Goal: Task Accomplishment & Management: Manage account settings

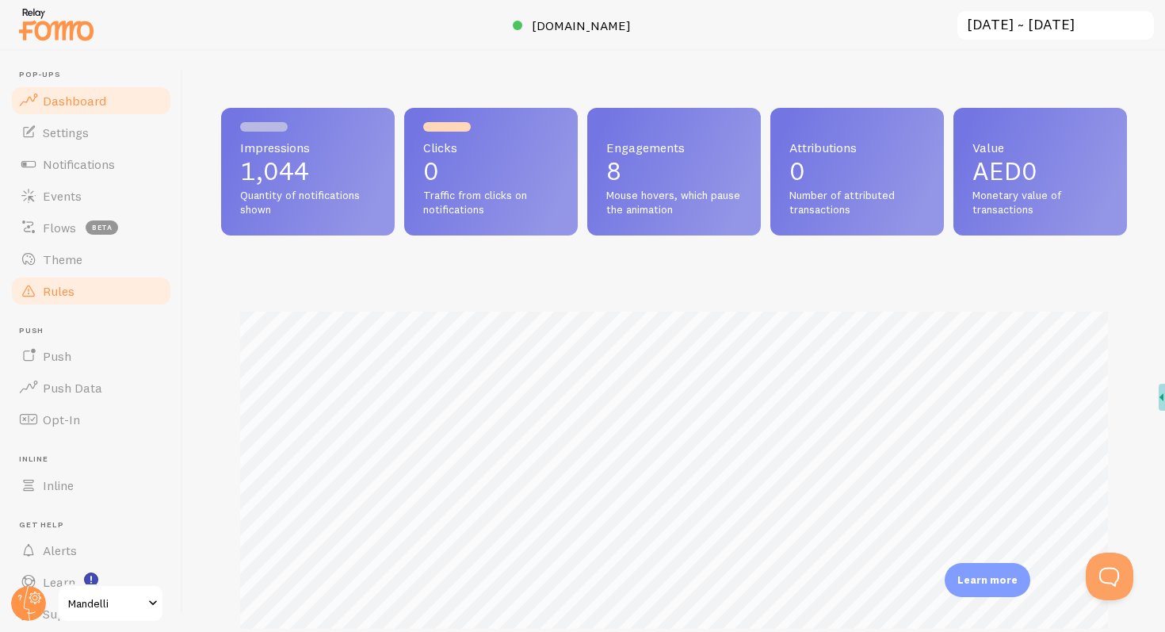
click at [95, 294] on link "Rules" at bounding box center [91, 291] width 163 height 32
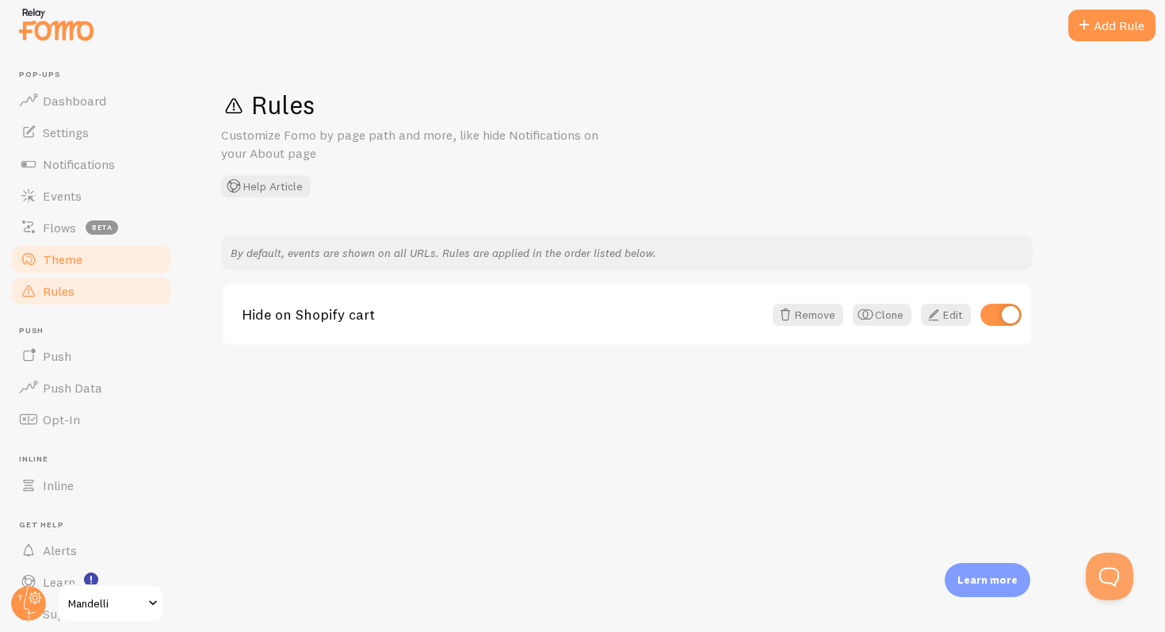
click at [104, 269] on link "Theme" at bounding box center [91, 259] width 163 height 32
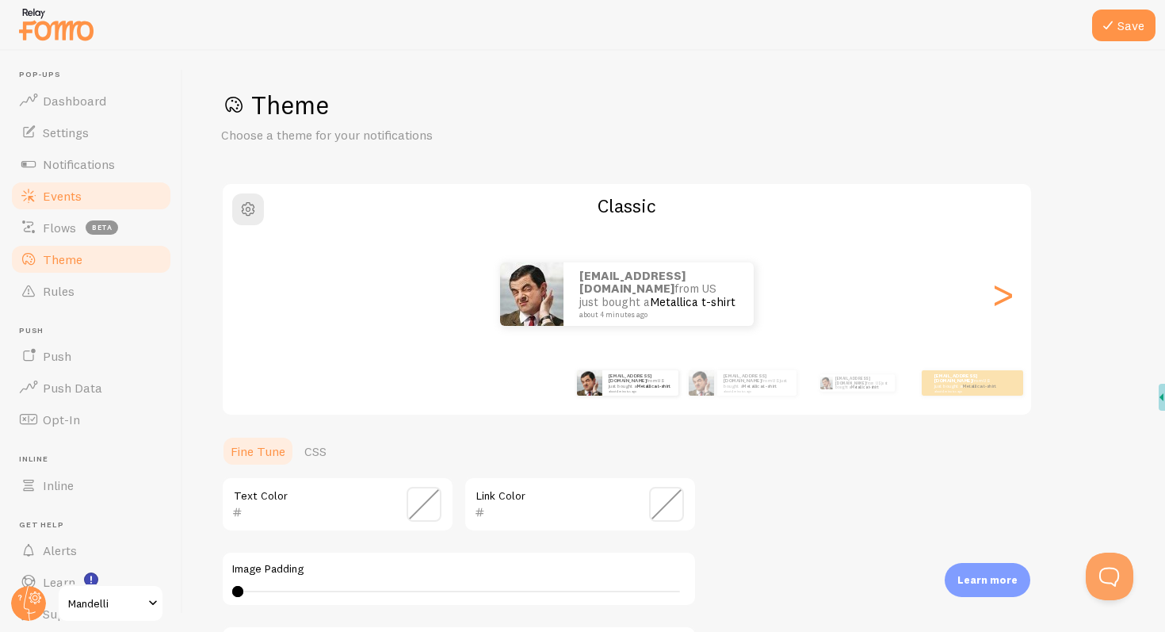
click at [71, 197] on span "Events" at bounding box center [62, 196] width 39 height 16
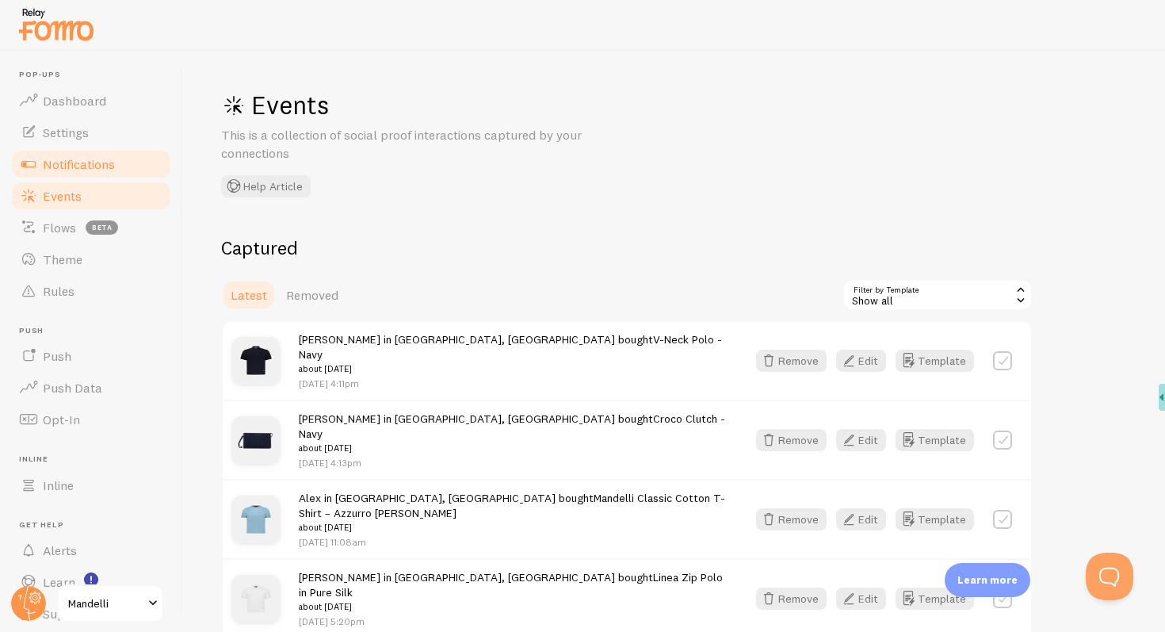
click at [100, 163] on span "Notifications" at bounding box center [79, 164] width 72 height 16
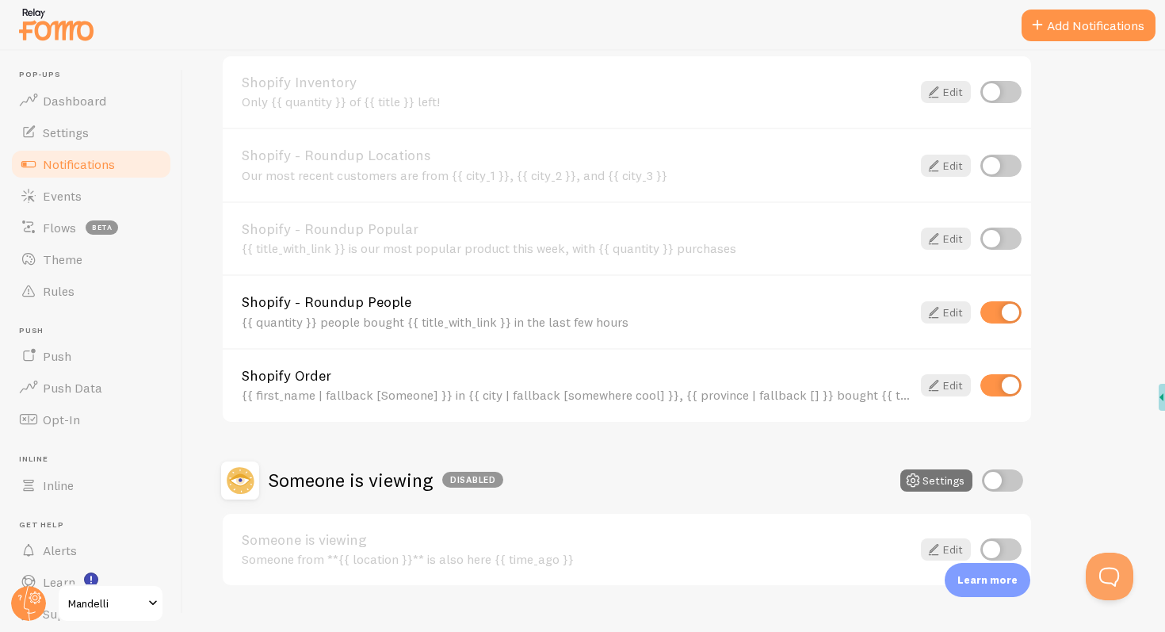
scroll to position [613, 0]
click at [97, 119] on link "Settings" at bounding box center [91, 133] width 163 height 32
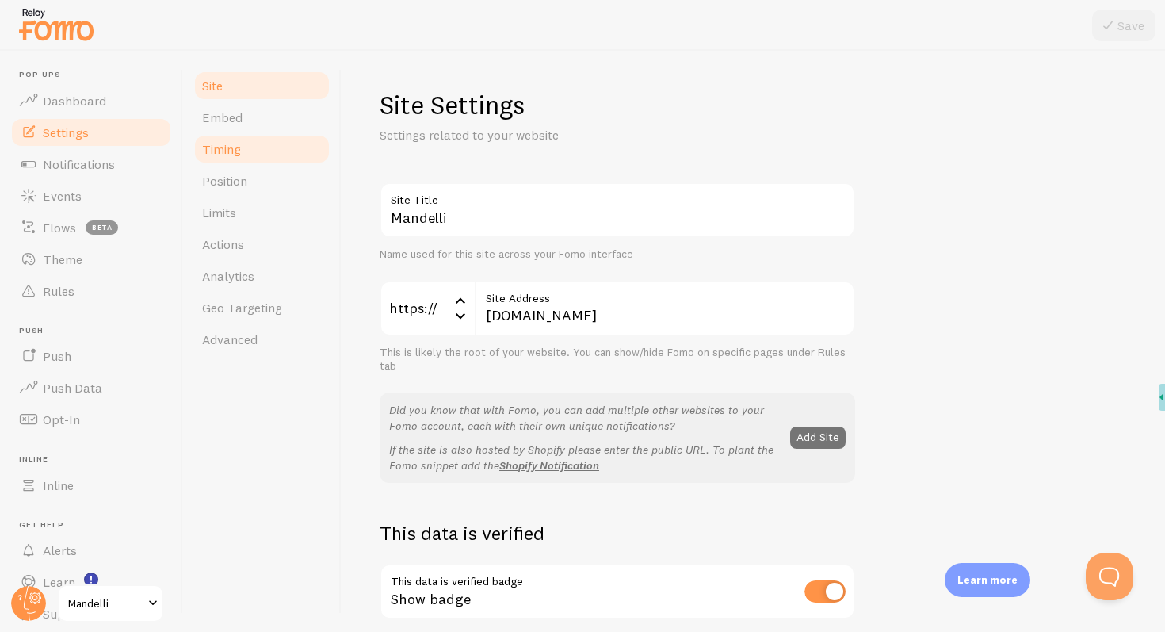
click at [261, 154] on link "Timing" at bounding box center [262, 149] width 139 height 32
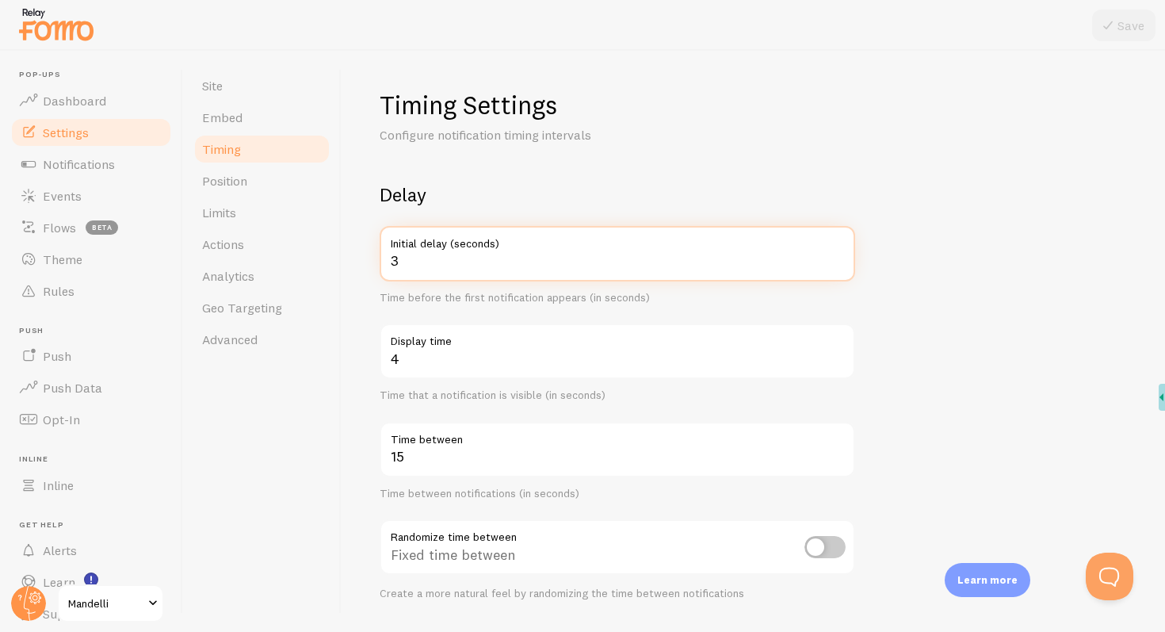
click at [539, 264] on input "3" at bounding box center [618, 253] width 476 height 55
type input "15"
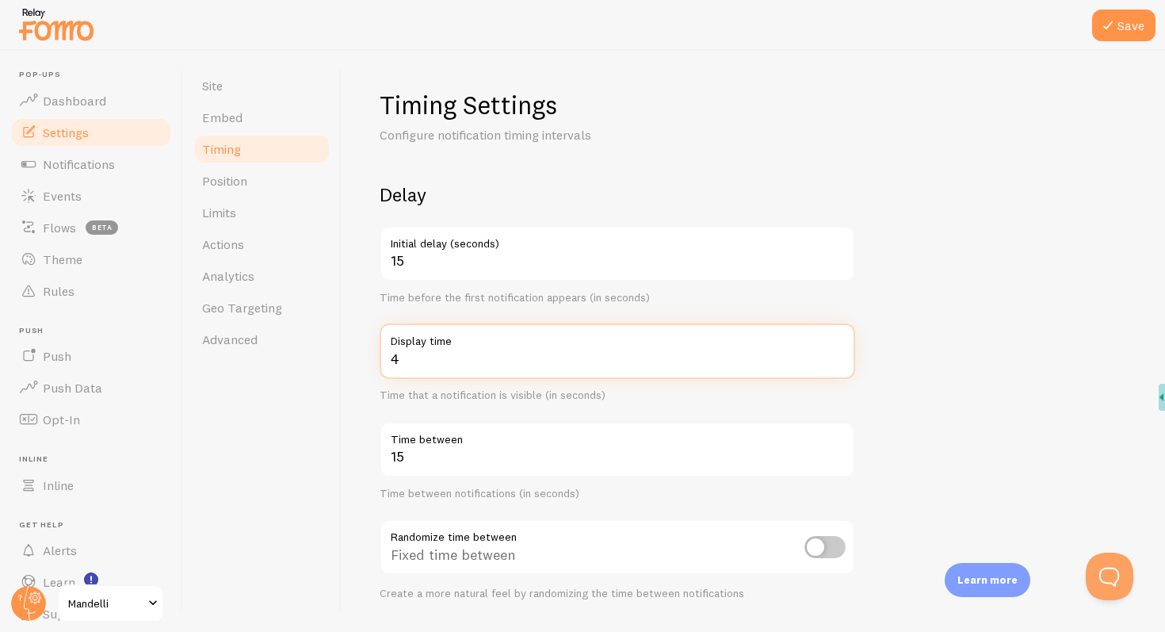
click at [971, 308] on form "Delay 15 Initial delay (seconds) Time before the first notification appears (in…" at bounding box center [753, 522] width 747 height 680
click at [745, 350] on input "4" at bounding box center [618, 350] width 476 height 55
click at [739, 353] on label "Display time" at bounding box center [618, 350] width 476 height 55
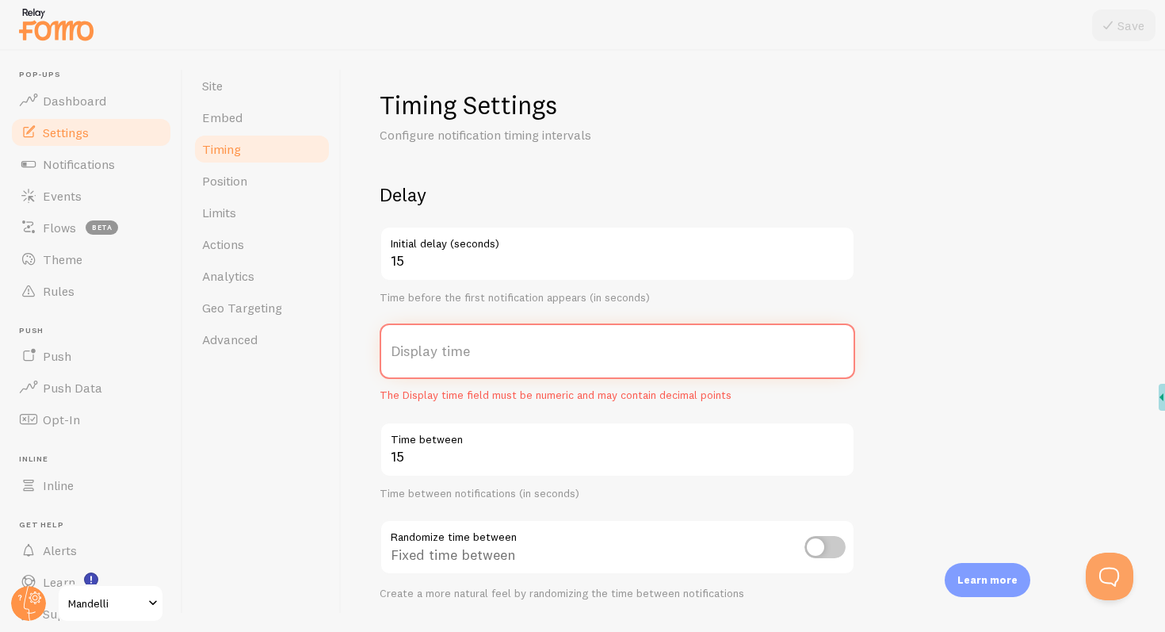
click at [739, 353] on input "Display time" at bounding box center [618, 350] width 476 height 55
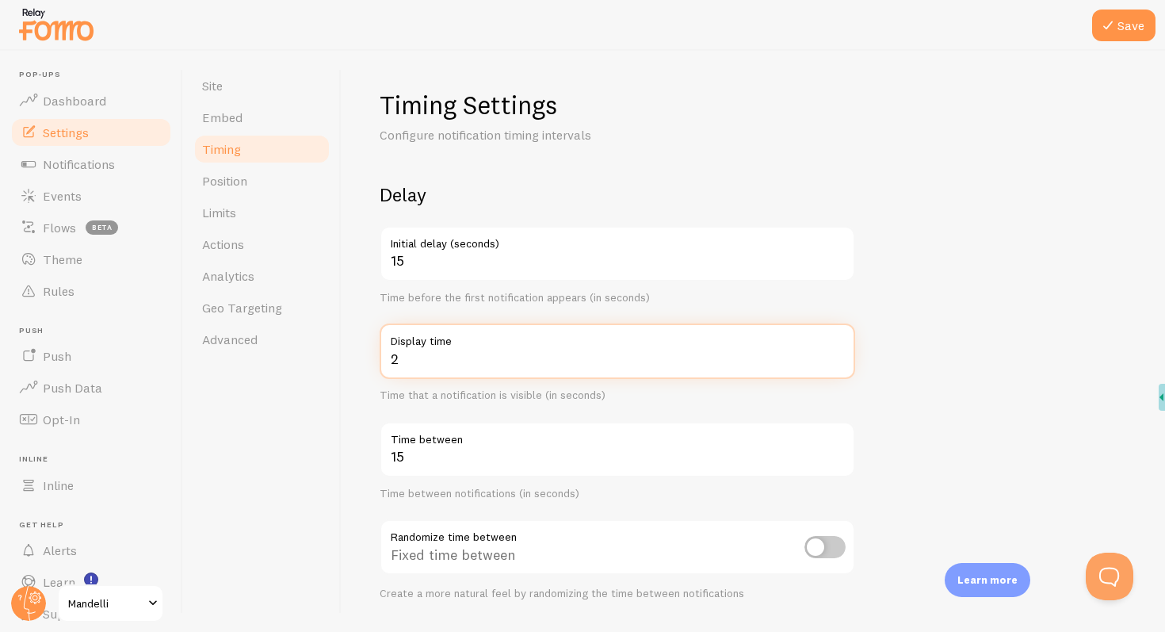
type input "2"
click at [912, 365] on form "Delay 15 Initial delay (seconds) Time before the first notification appears (in…" at bounding box center [753, 522] width 747 height 680
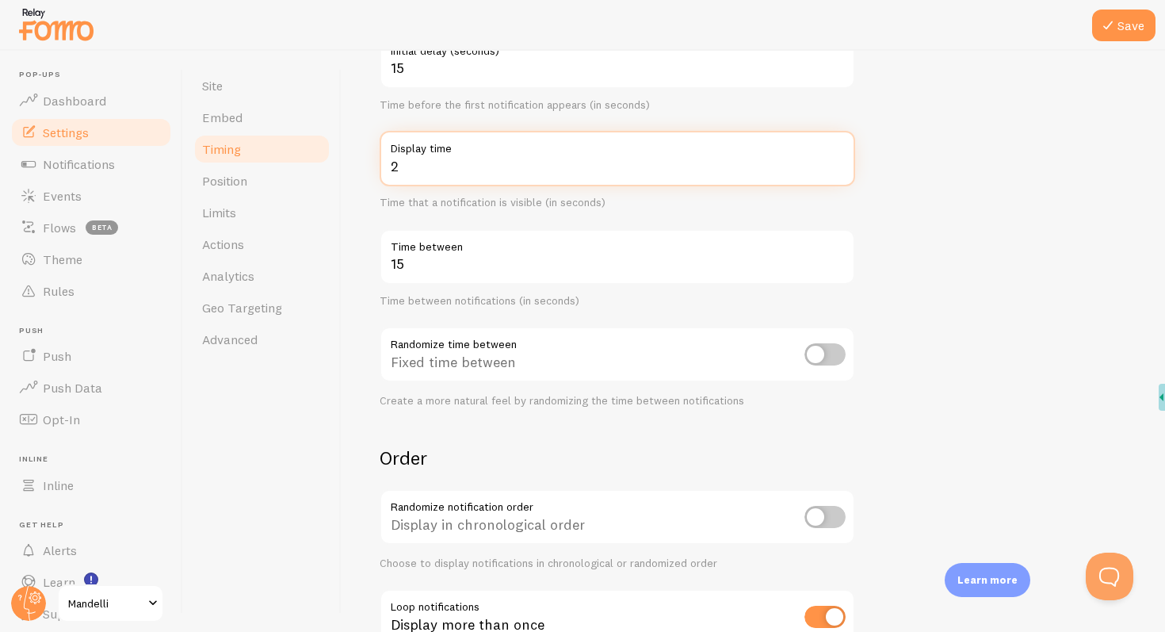
scroll to position [193, 0]
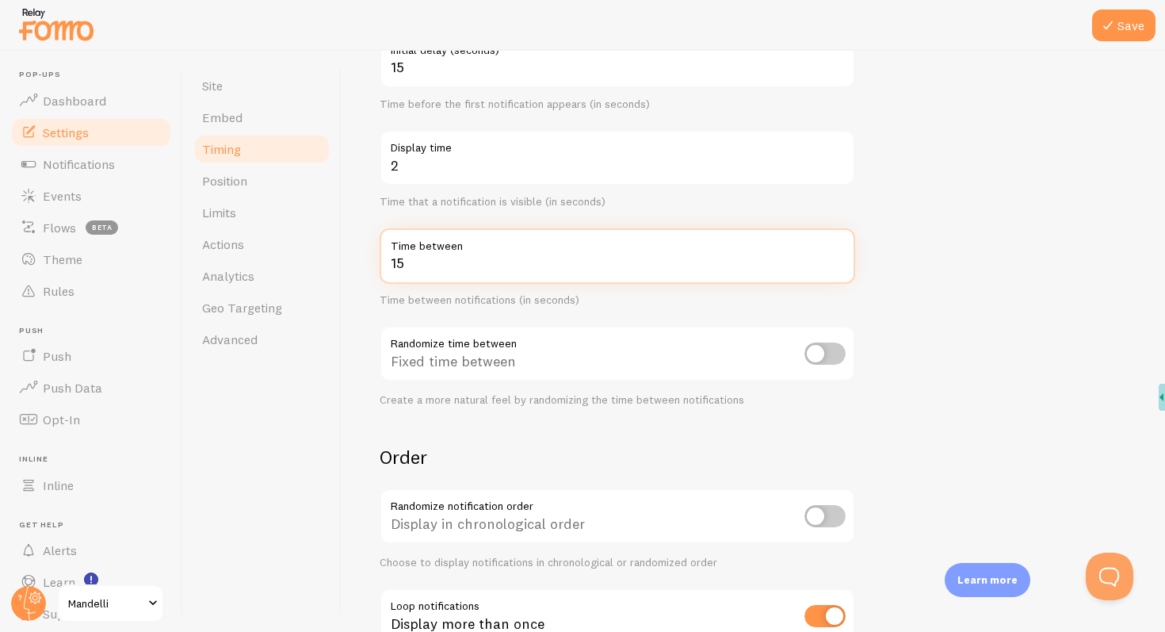
click at [595, 273] on input "15" at bounding box center [618, 255] width 476 height 55
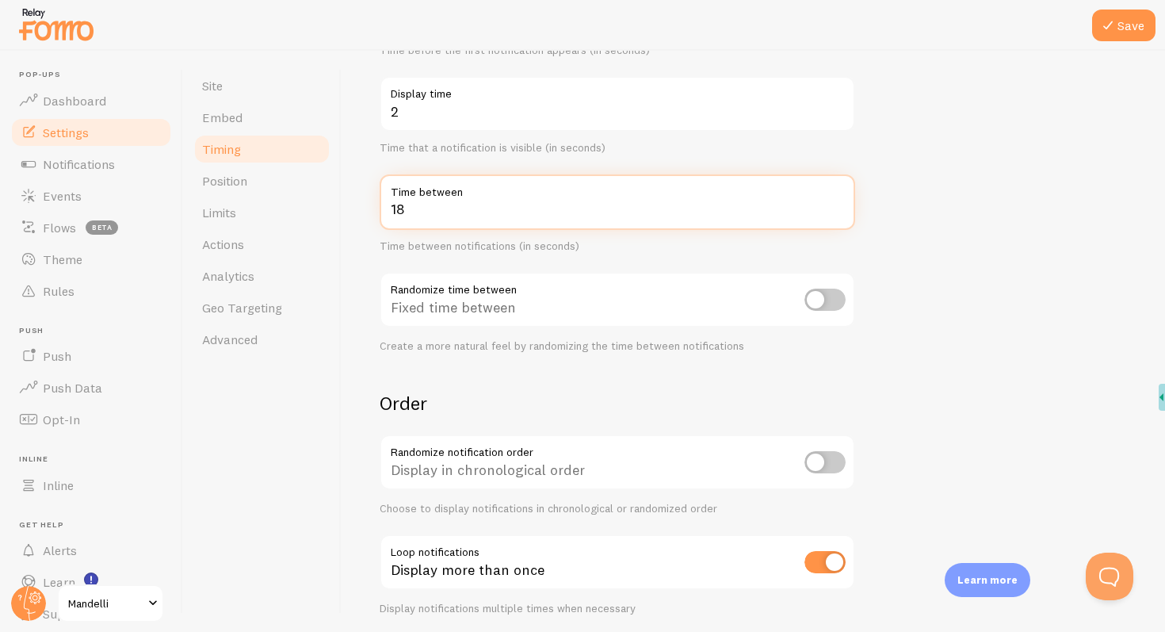
scroll to position [248, 0]
click at [678, 220] on input "18" at bounding box center [618, 201] width 476 height 55
type input "1"
type input "30"
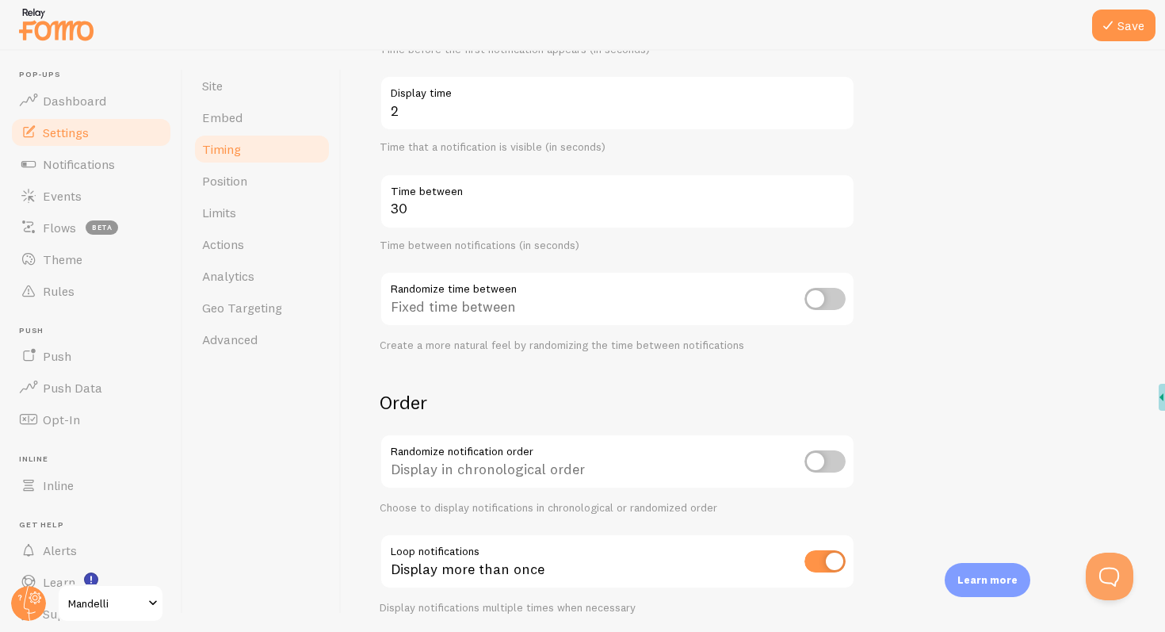
click at [1084, 232] on form "Delay 15 Initial delay (seconds) Time before the first notification appears (in…" at bounding box center [753, 274] width 747 height 680
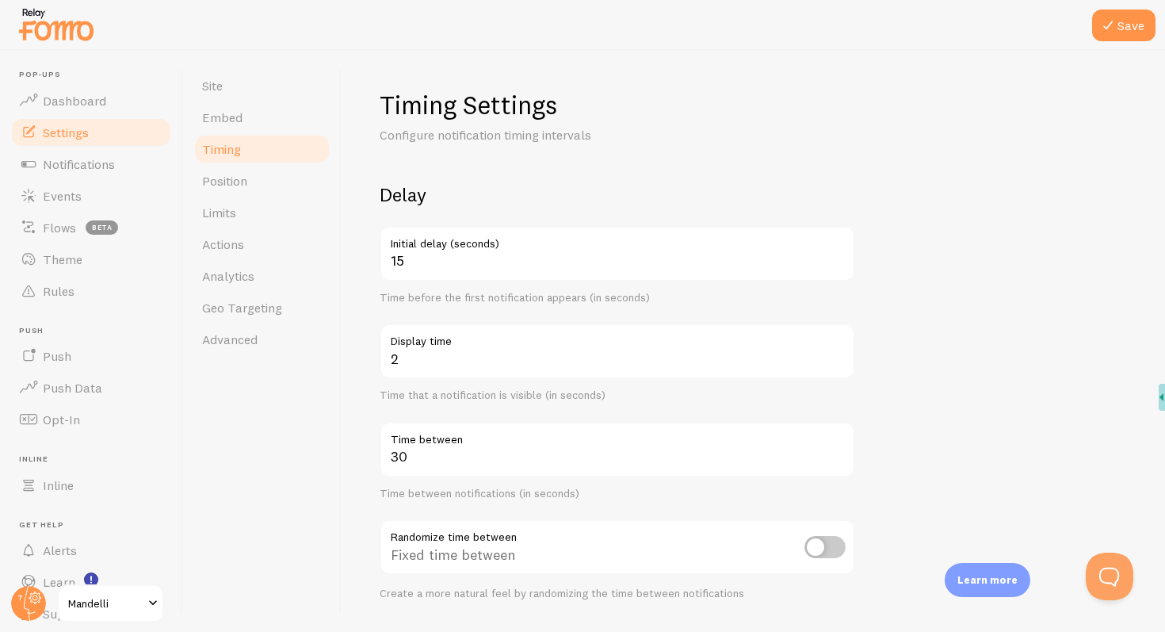
scroll to position [307, 0]
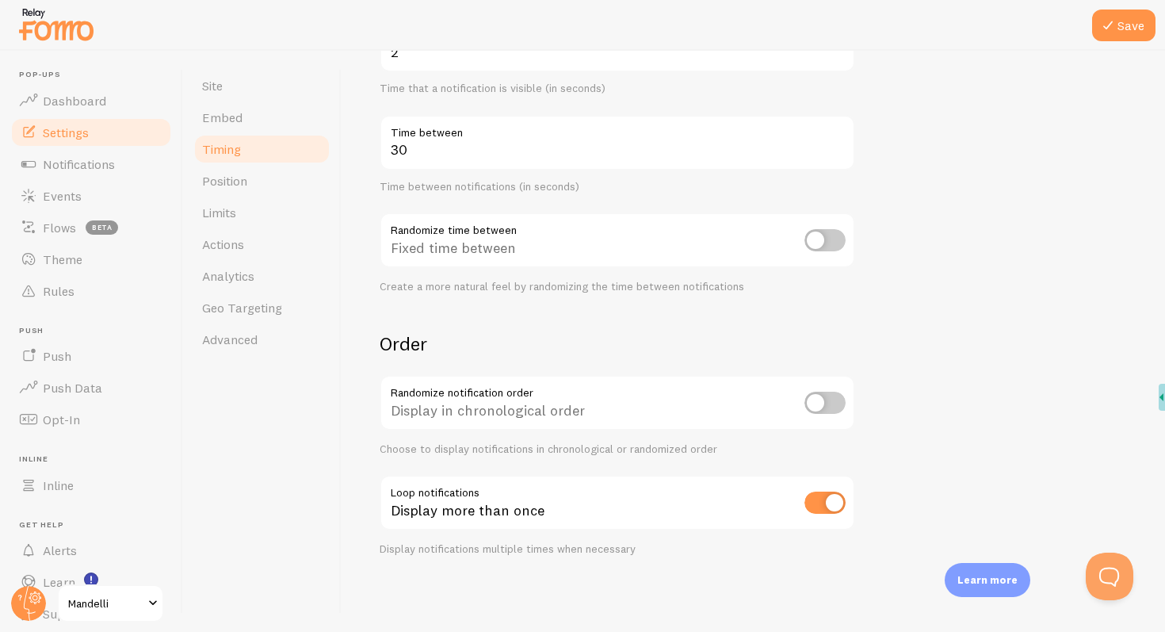
click at [826, 499] on input "checkbox" at bounding box center [824, 502] width 41 height 22
checkbox input "false"
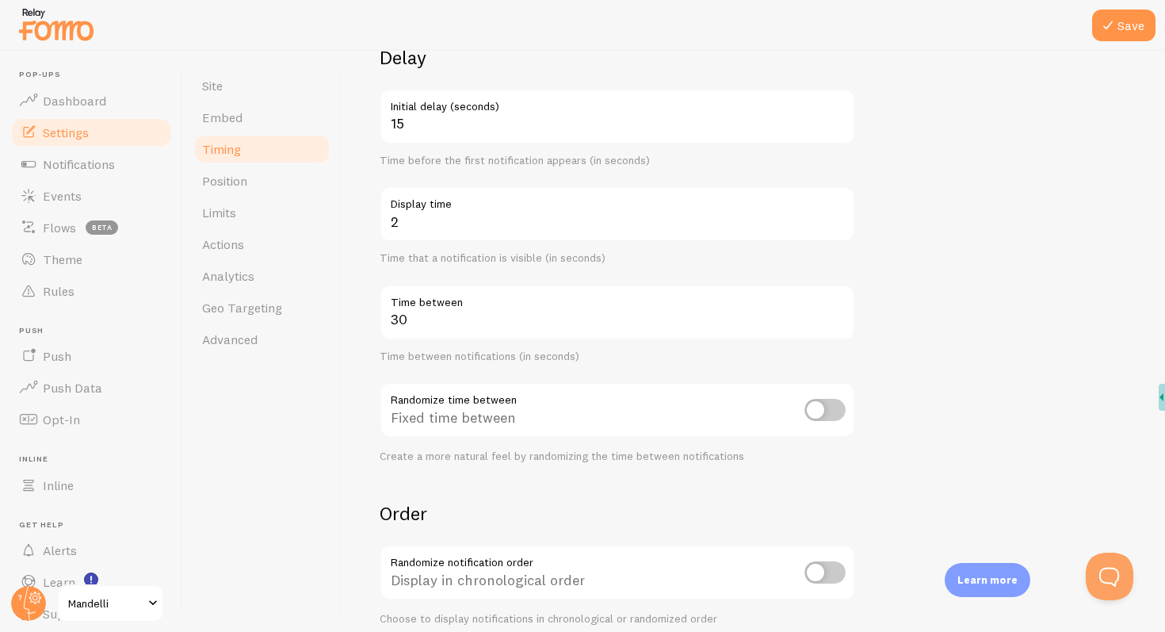
scroll to position [0, 0]
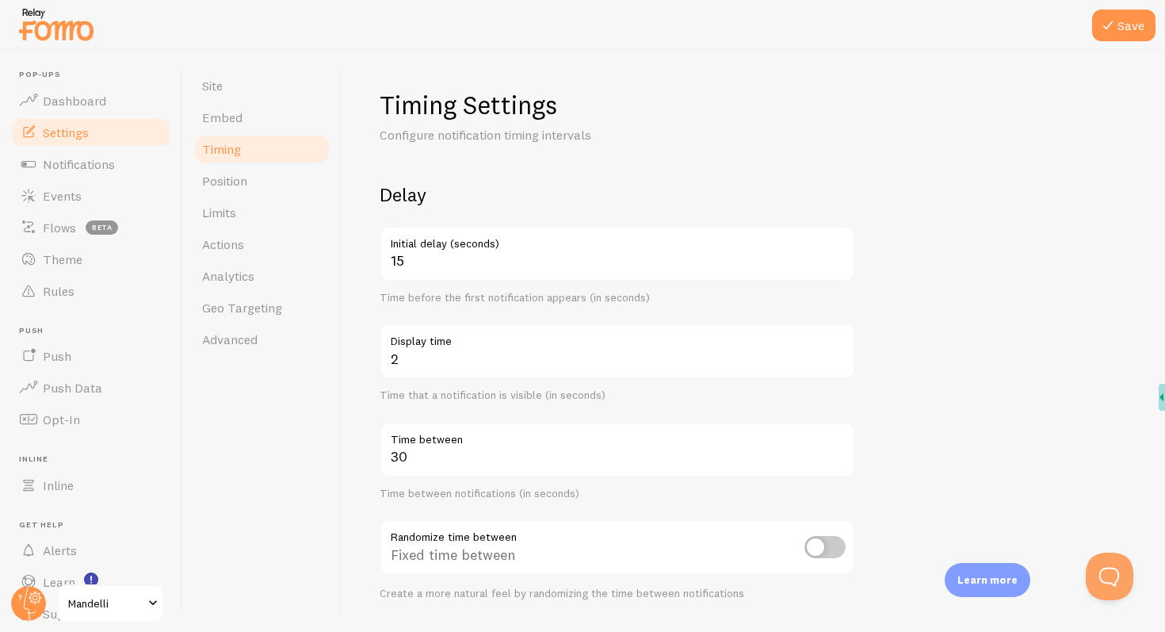
click at [1114, 8] on div at bounding box center [582, 25] width 1165 height 51
click at [1114, 12] on button "Save" at bounding box center [1123, 26] width 63 height 32
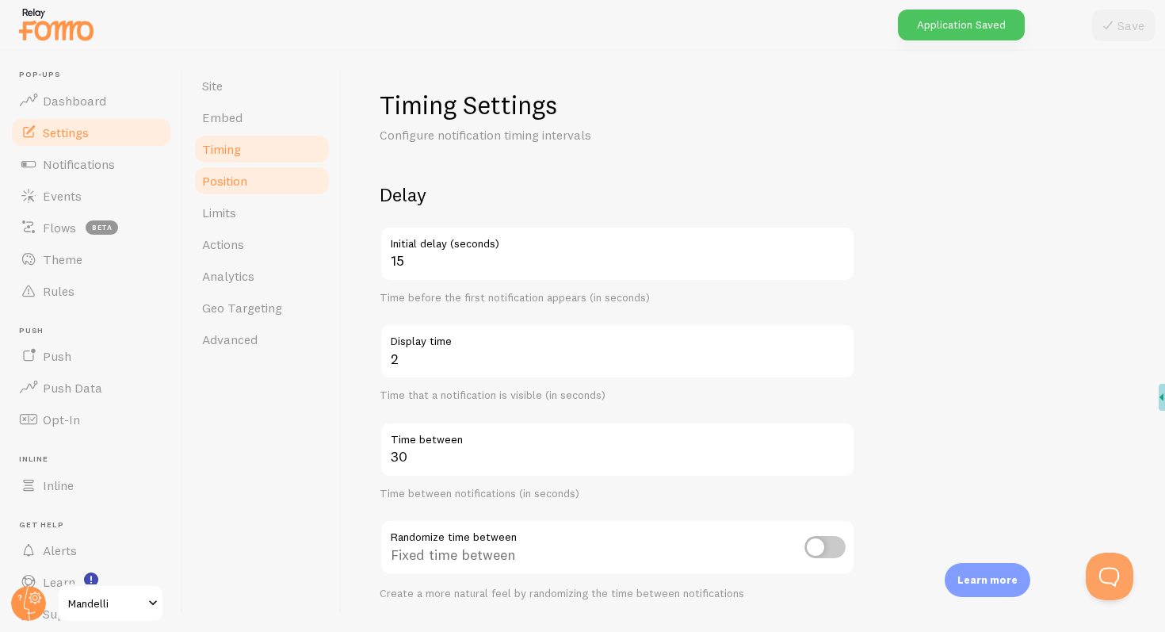
click at [270, 187] on link "Position" at bounding box center [262, 181] width 139 height 32
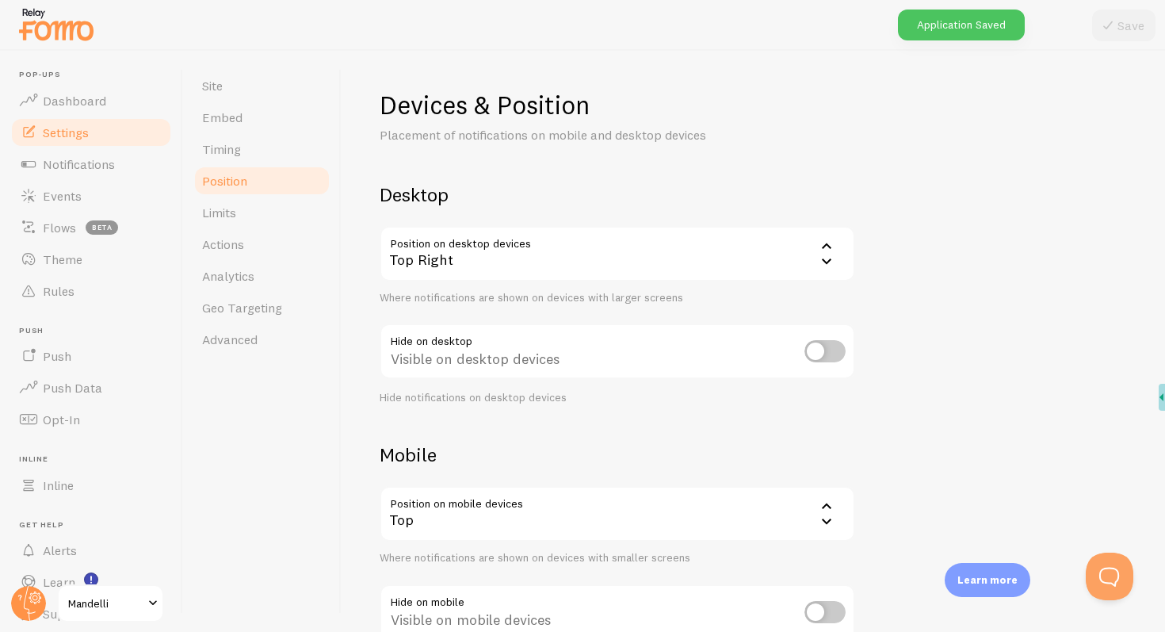
scroll to position [109, 0]
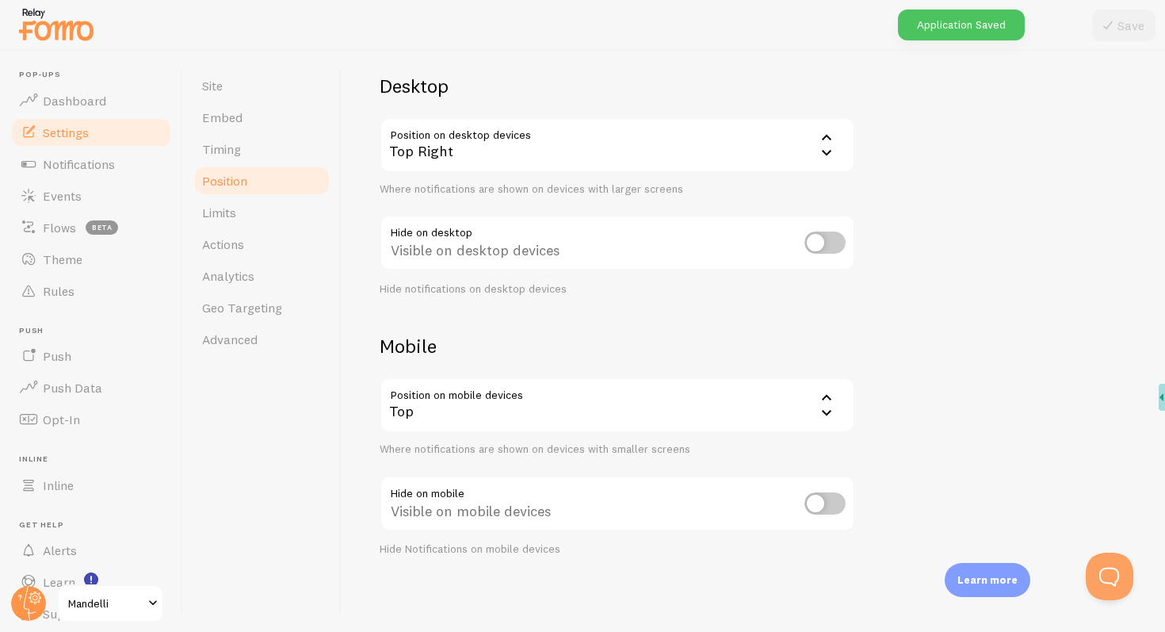
click at [600, 402] on div "Top" at bounding box center [618, 404] width 476 height 55
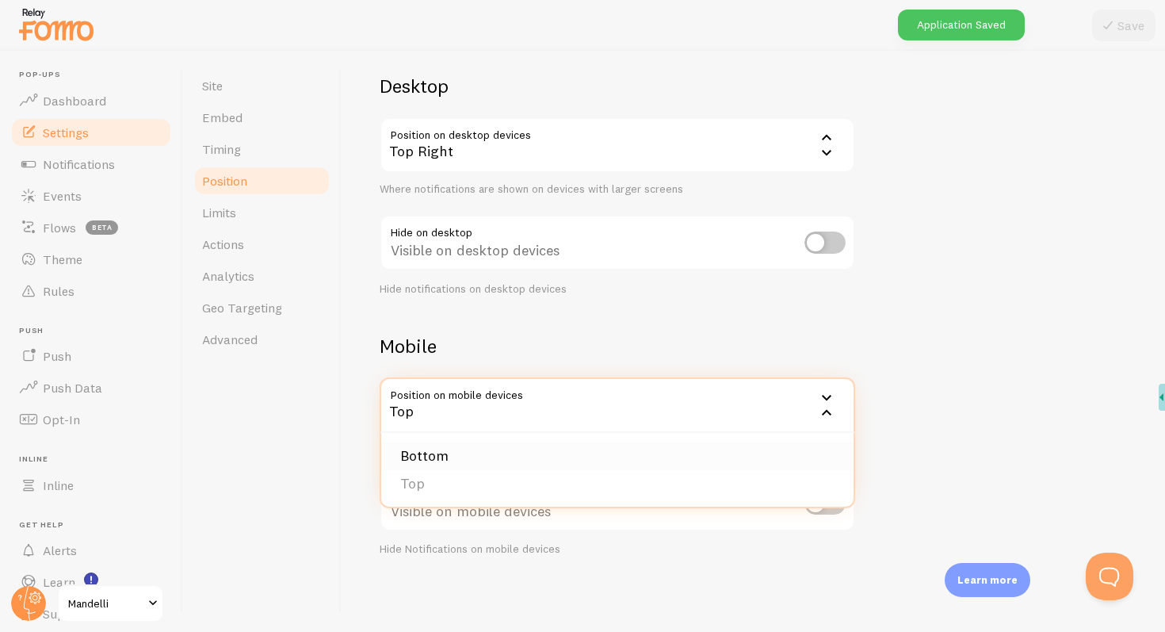
click at [434, 464] on li "Bottom" at bounding box center [617, 456] width 472 height 28
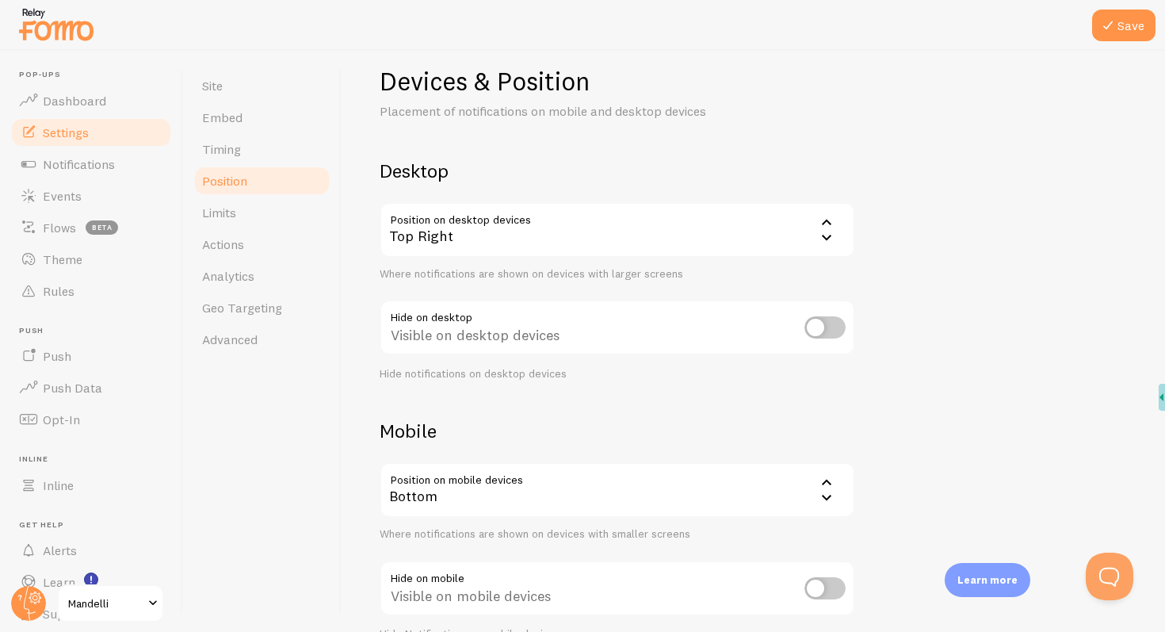
scroll to position [0, 0]
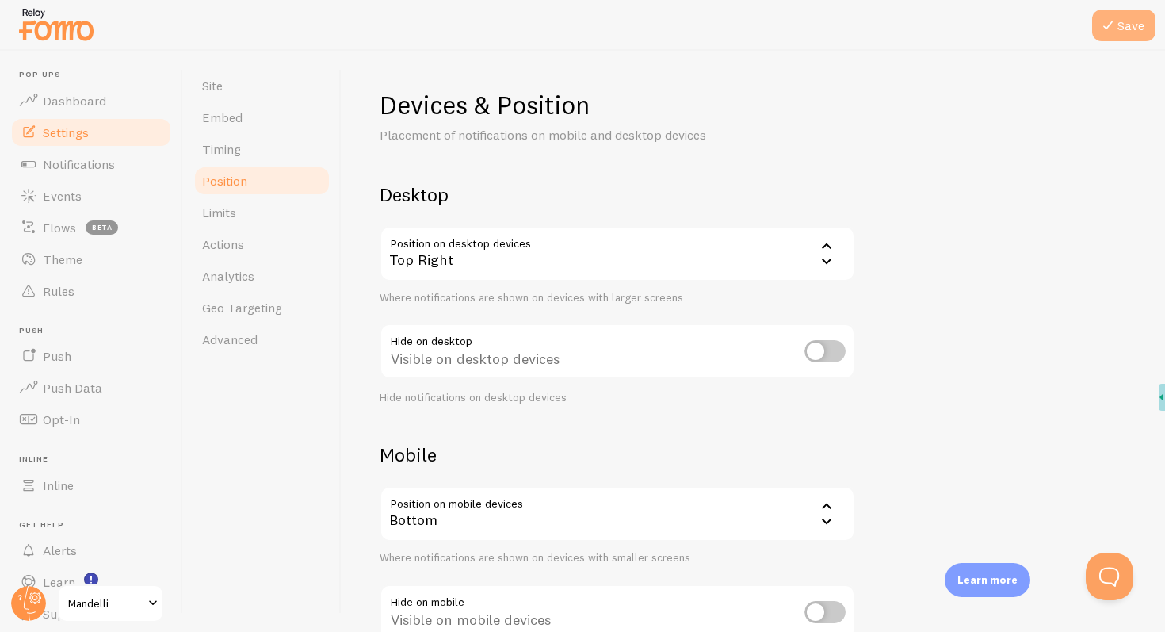
click at [1118, 18] on button "Save" at bounding box center [1123, 26] width 63 height 32
click at [426, 262] on div "Top Right" at bounding box center [618, 253] width 476 height 55
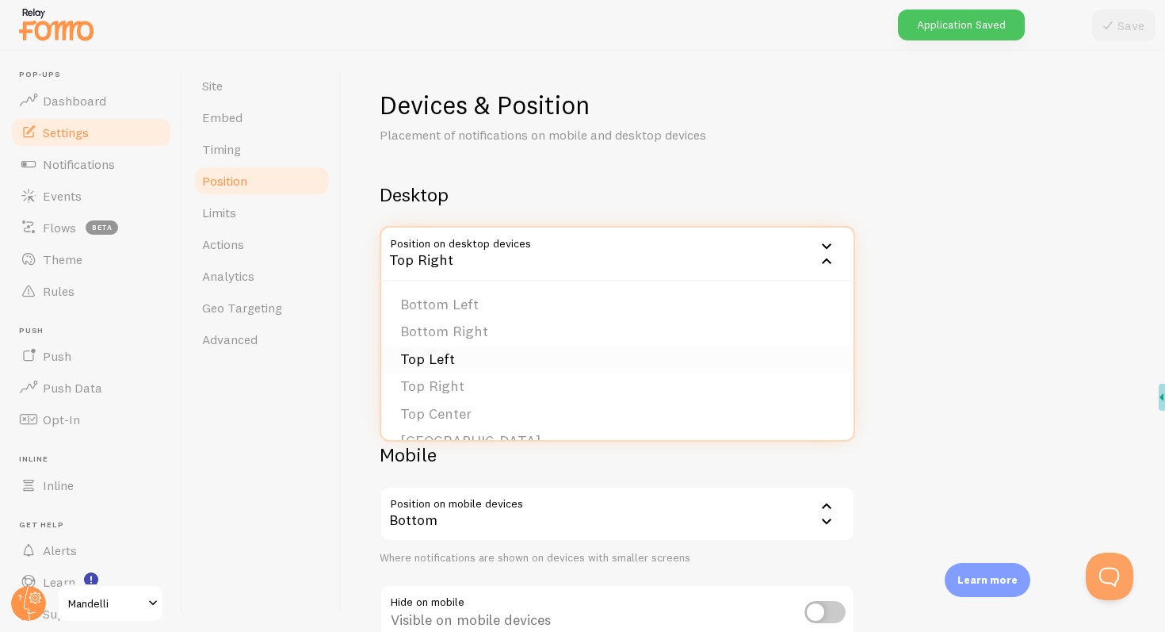
click at [479, 351] on li "Top Left" at bounding box center [617, 360] width 472 height 28
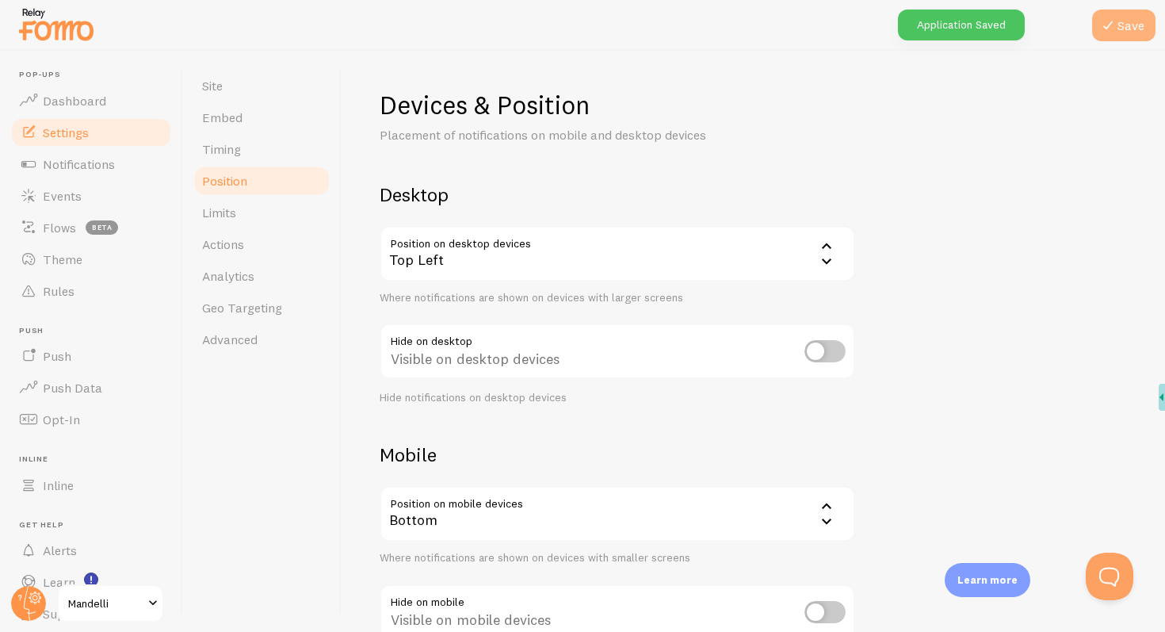
click at [1116, 16] on icon at bounding box center [1107, 25] width 19 height 19
click at [261, 227] on link "Limits" at bounding box center [262, 213] width 139 height 32
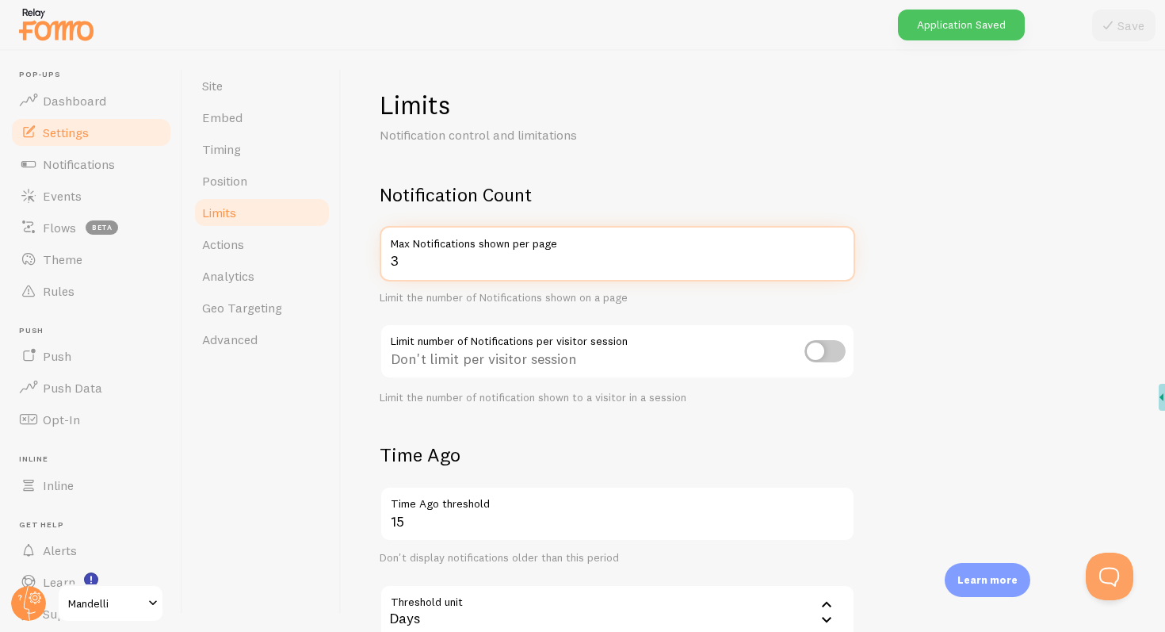
click at [517, 254] on input "3" at bounding box center [618, 253] width 476 height 55
type input "1"
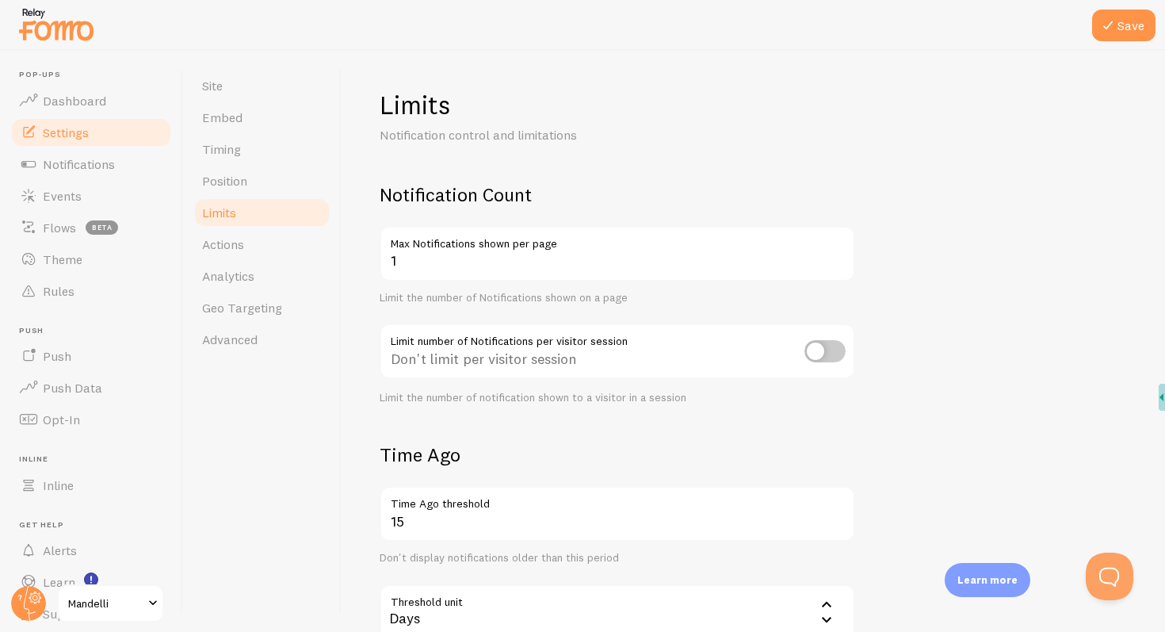
click at [893, 298] on form "Notification Count 1 Max Notifications shown per page Limit the number of Notif…" at bounding box center [753, 551] width 747 height 739
click at [815, 352] on input "checkbox" at bounding box center [824, 351] width 41 height 22
checkbox input "true"
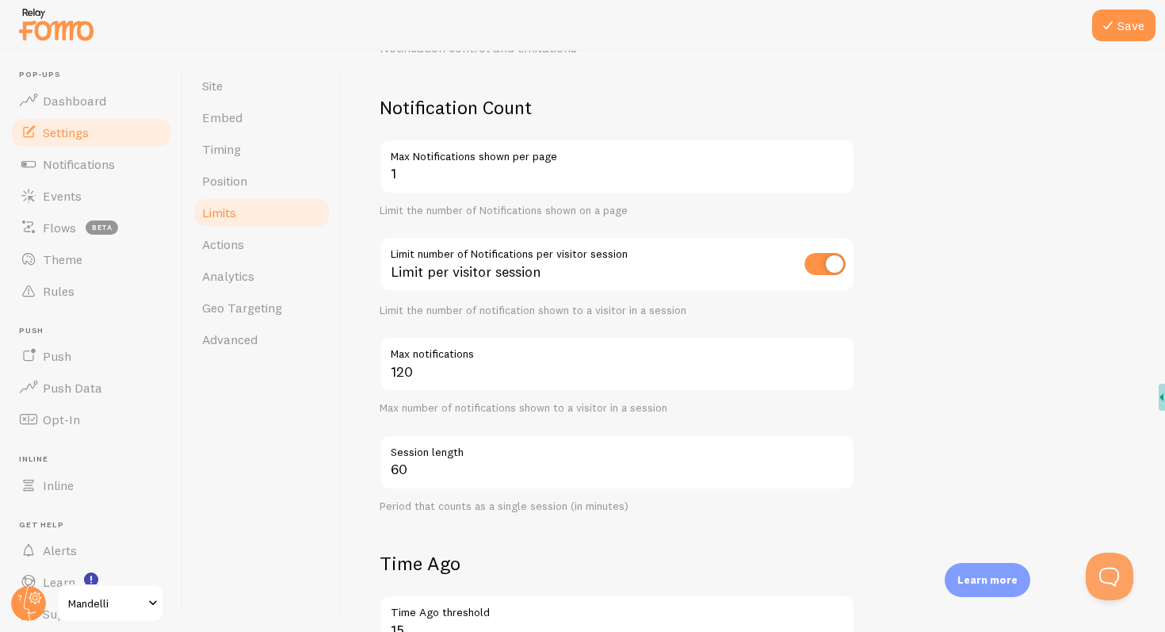
scroll to position [113, 0]
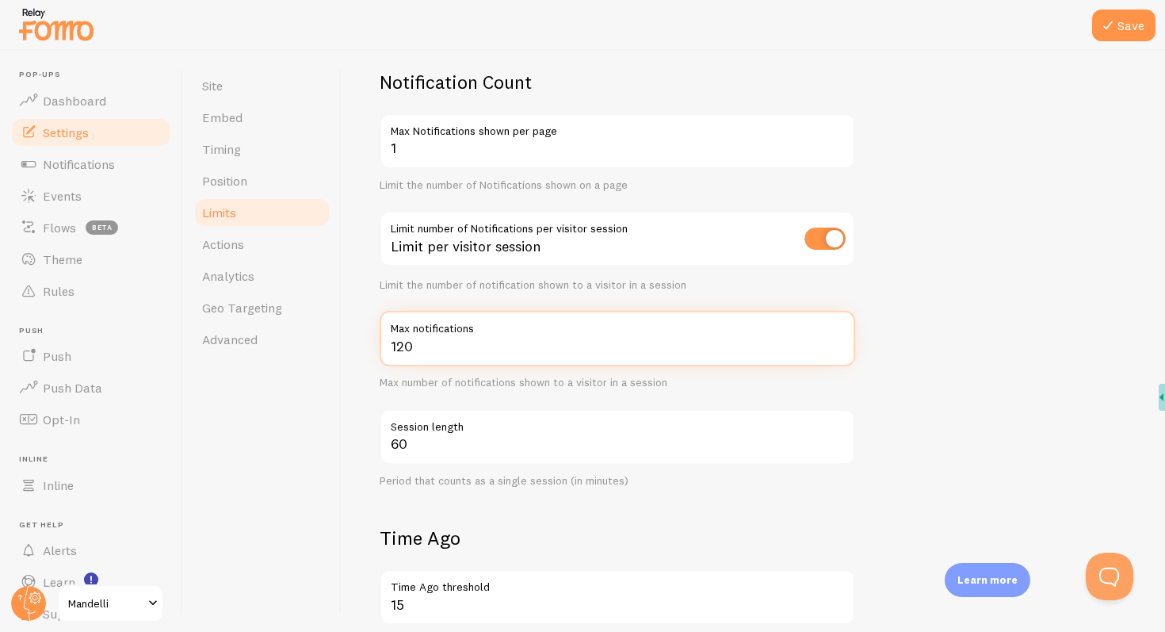
click at [533, 354] on input "120" at bounding box center [618, 338] width 476 height 55
type input "1"
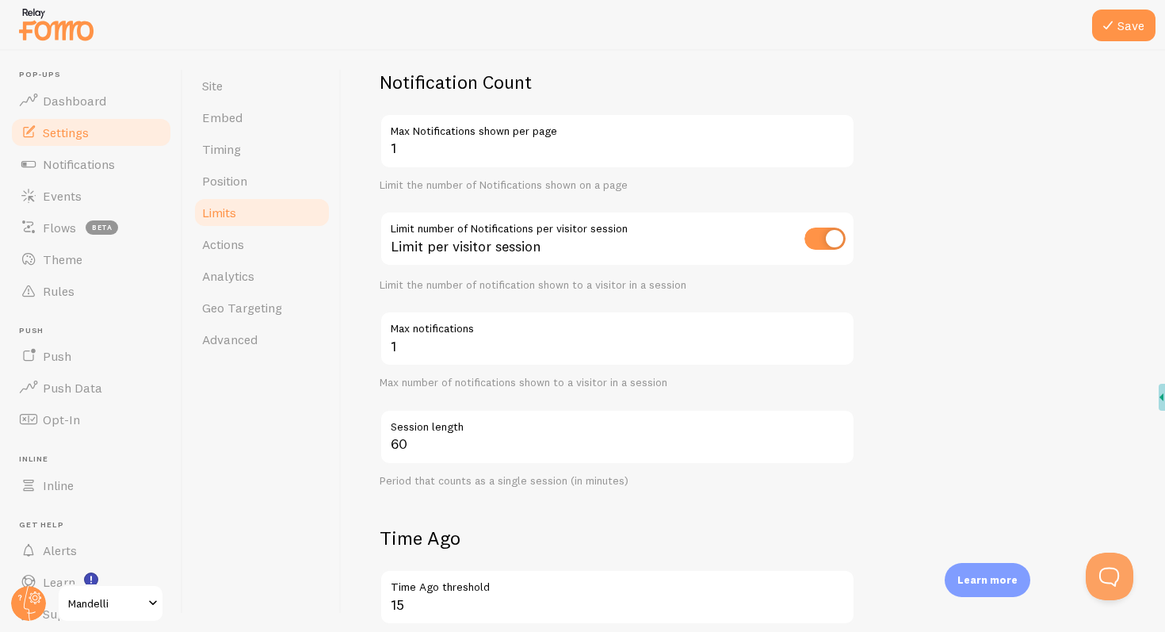
click at [533, 367] on div "1 Max notifications Max number of notifications shown to a visitor in a session" at bounding box center [618, 350] width 476 height 79
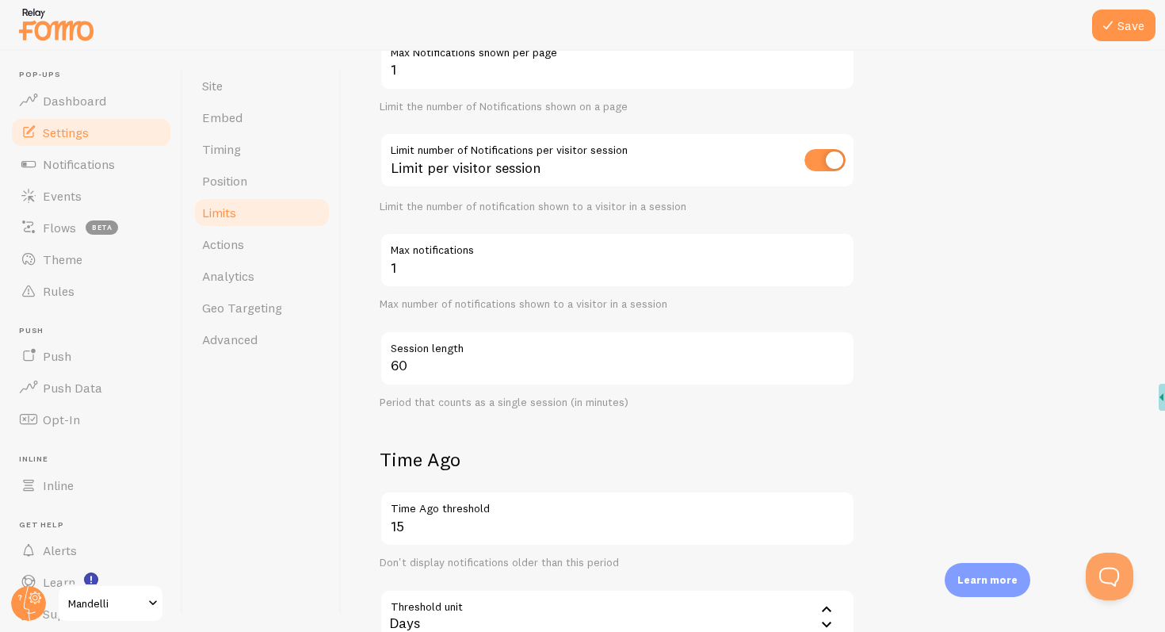
scroll to position [219, 0]
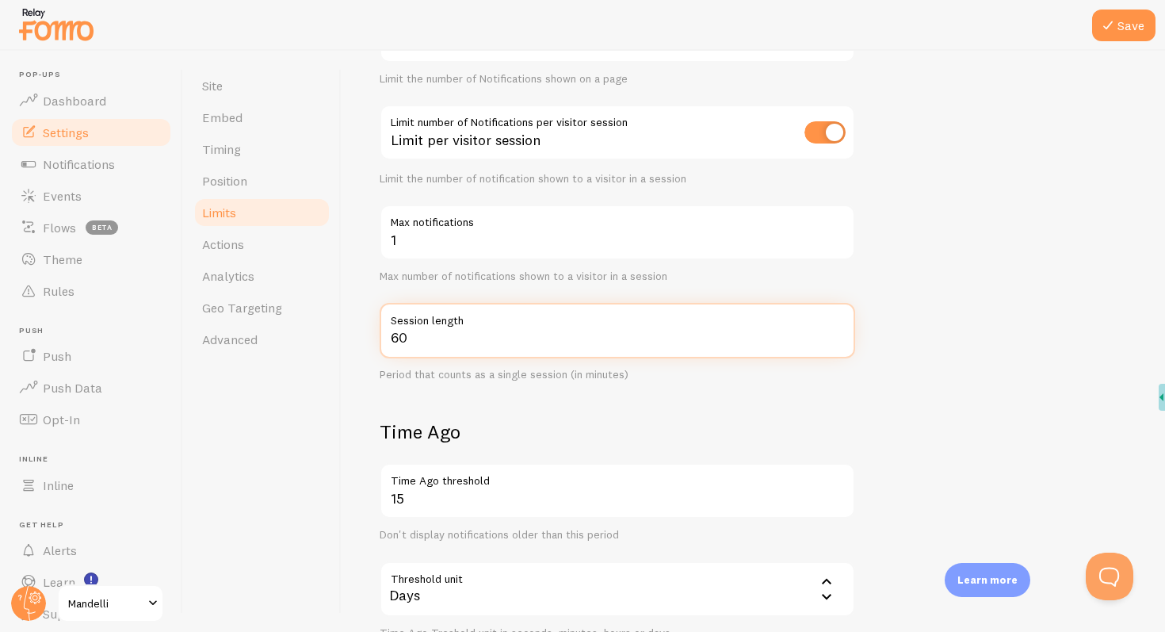
click at [465, 338] on input "60" at bounding box center [618, 330] width 476 height 55
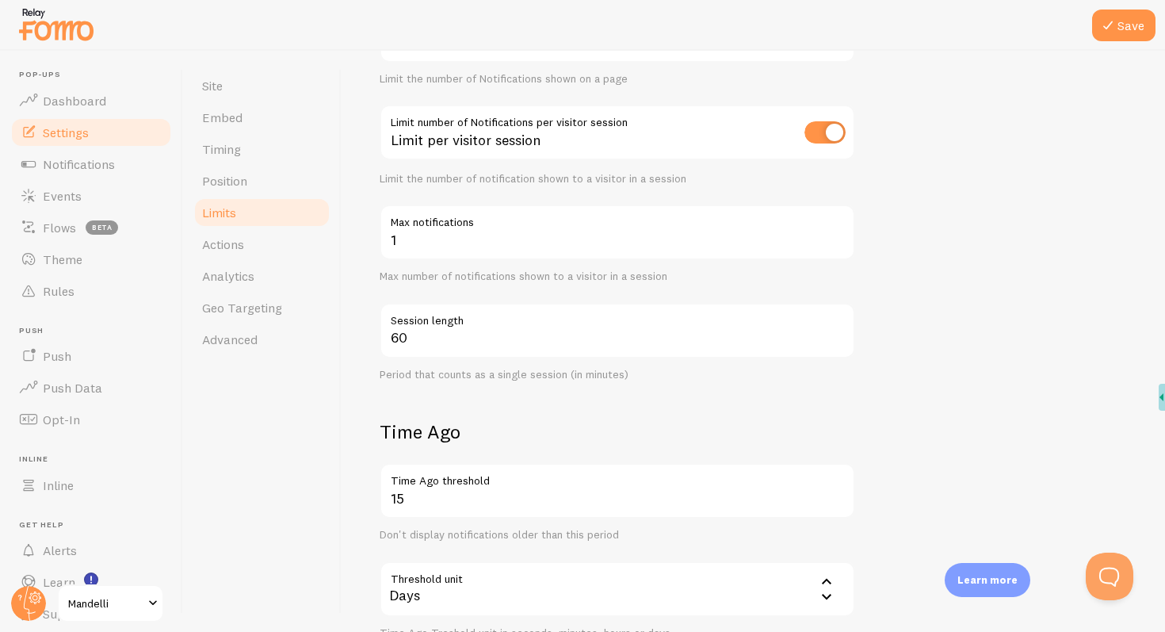
click at [528, 366] on div "60 Session length Period that counts as a single session (in minutes)" at bounding box center [618, 342] width 476 height 79
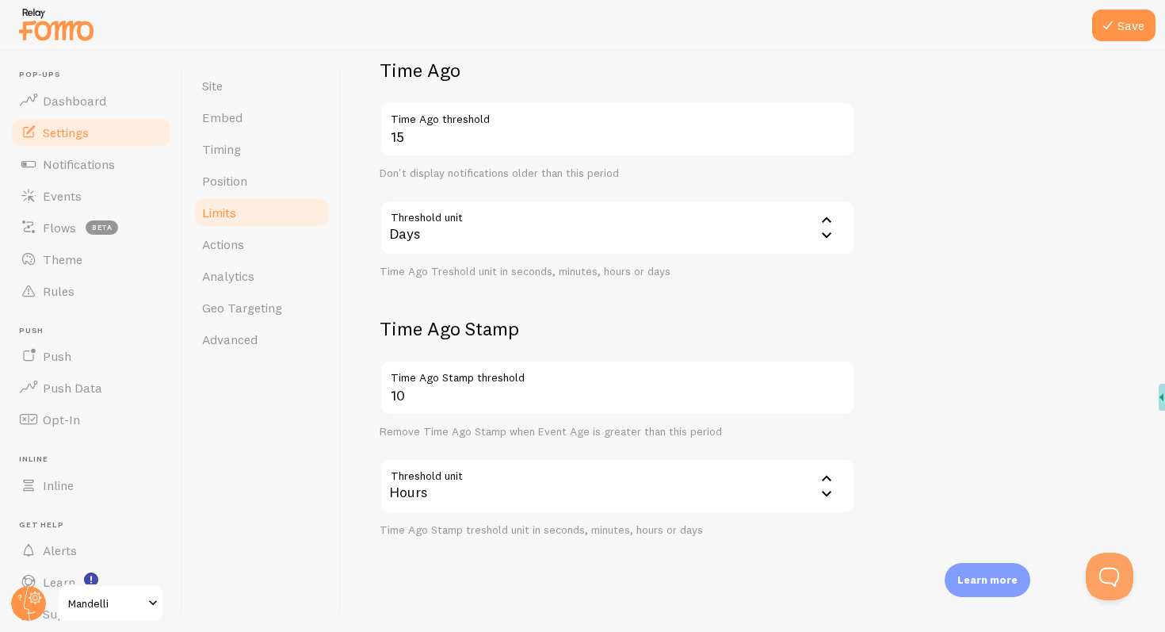
scroll to position [591, 0]
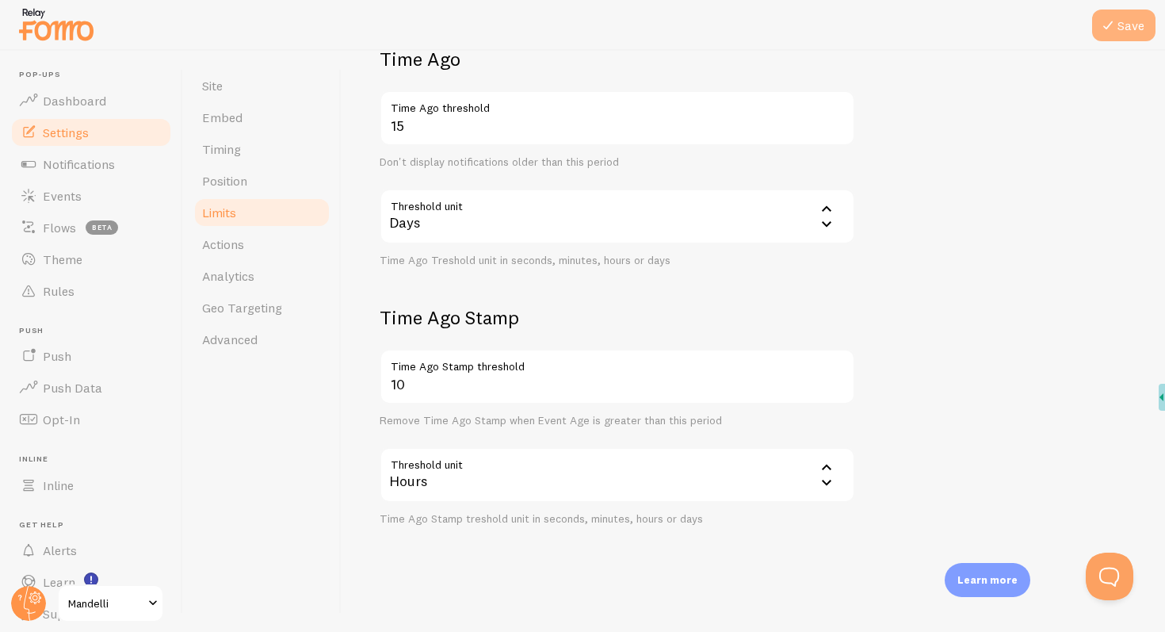
click at [1128, 29] on button "Save" at bounding box center [1123, 26] width 63 height 32
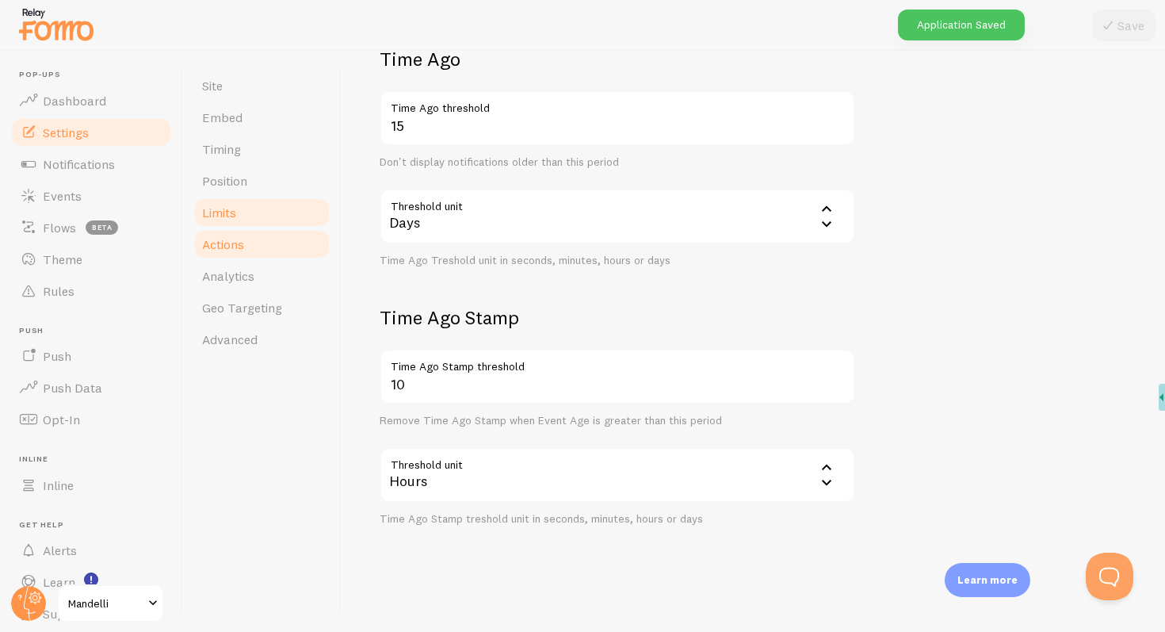
click at [246, 246] on link "Actions" at bounding box center [262, 244] width 139 height 32
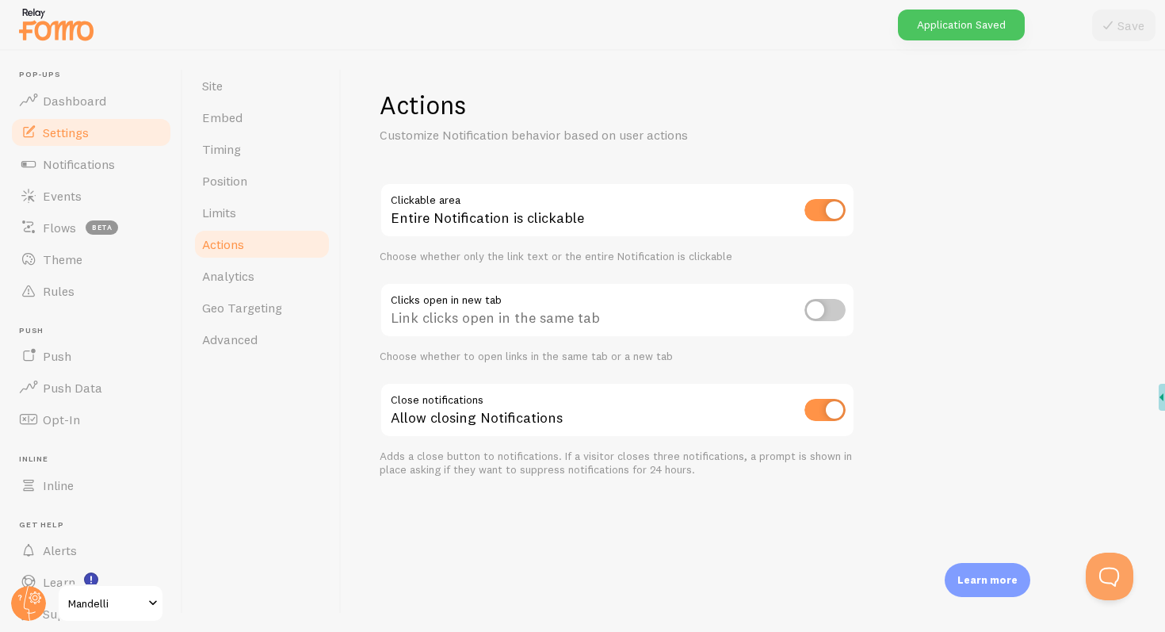
click at [826, 200] on input "checkbox" at bounding box center [824, 210] width 41 height 22
checkbox input "false"
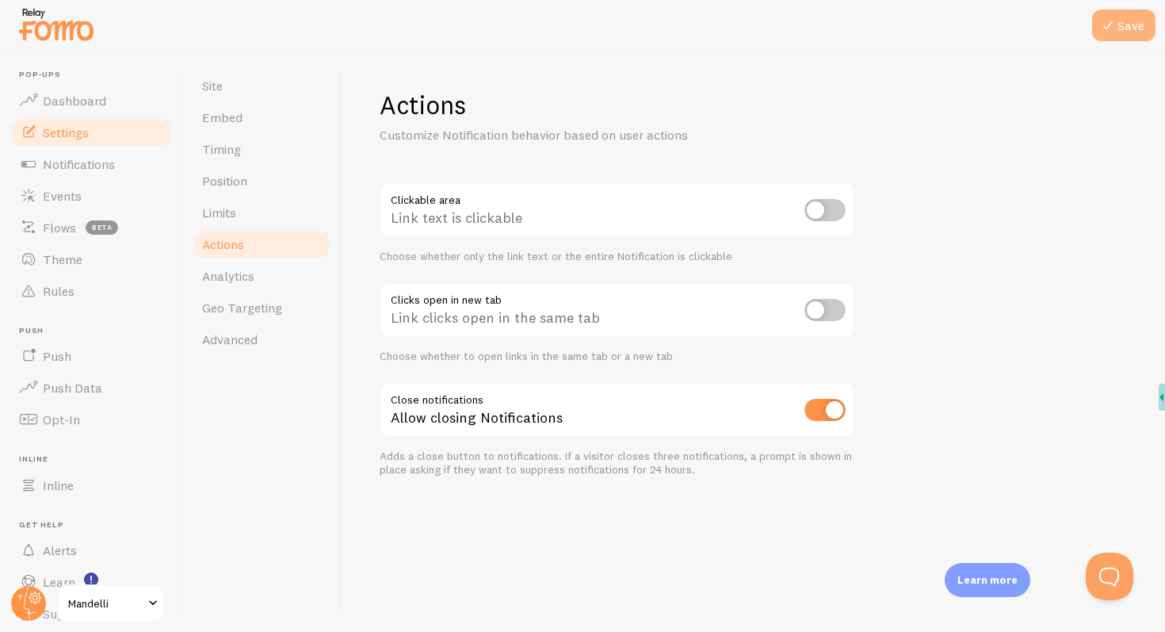
click at [1122, 36] on button "Save" at bounding box center [1123, 26] width 63 height 32
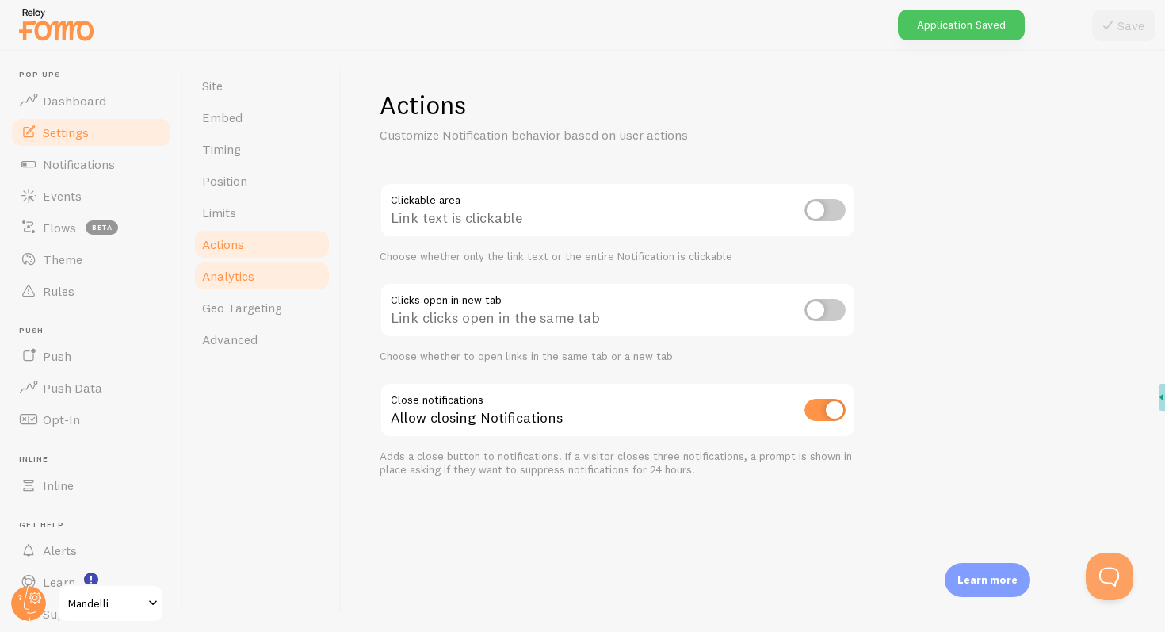
click at [246, 269] on span "Analytics" at bounding box center [228, 276] width 52 height 16
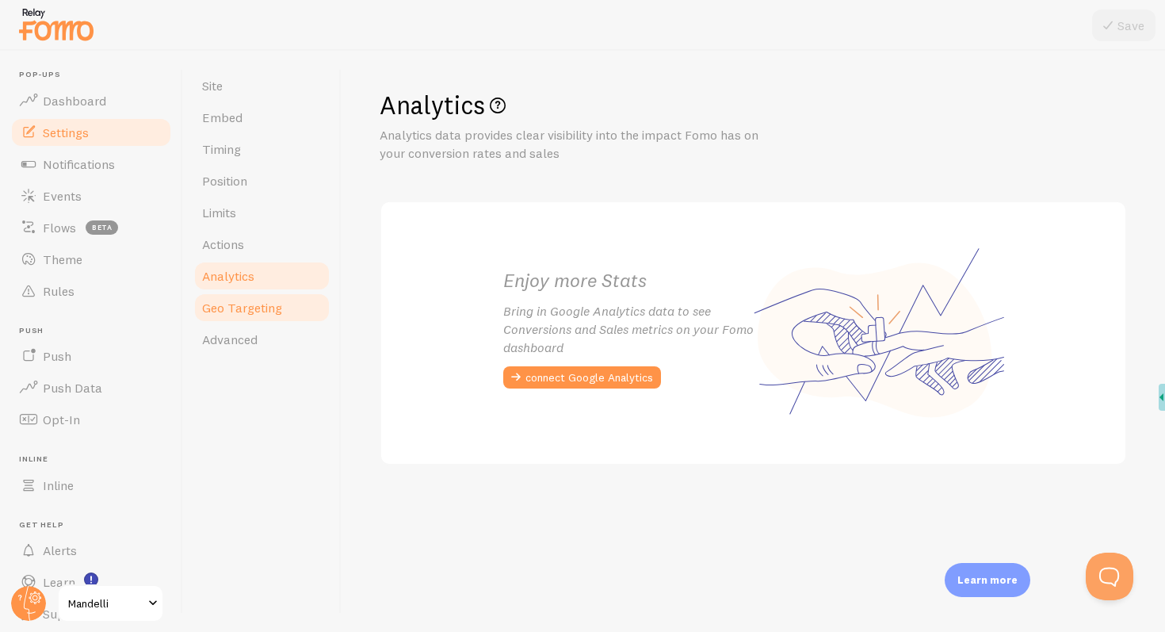
click at [299, 315] on link "Geo Targeting" at bounding box center [262, 308] width 139 height 32
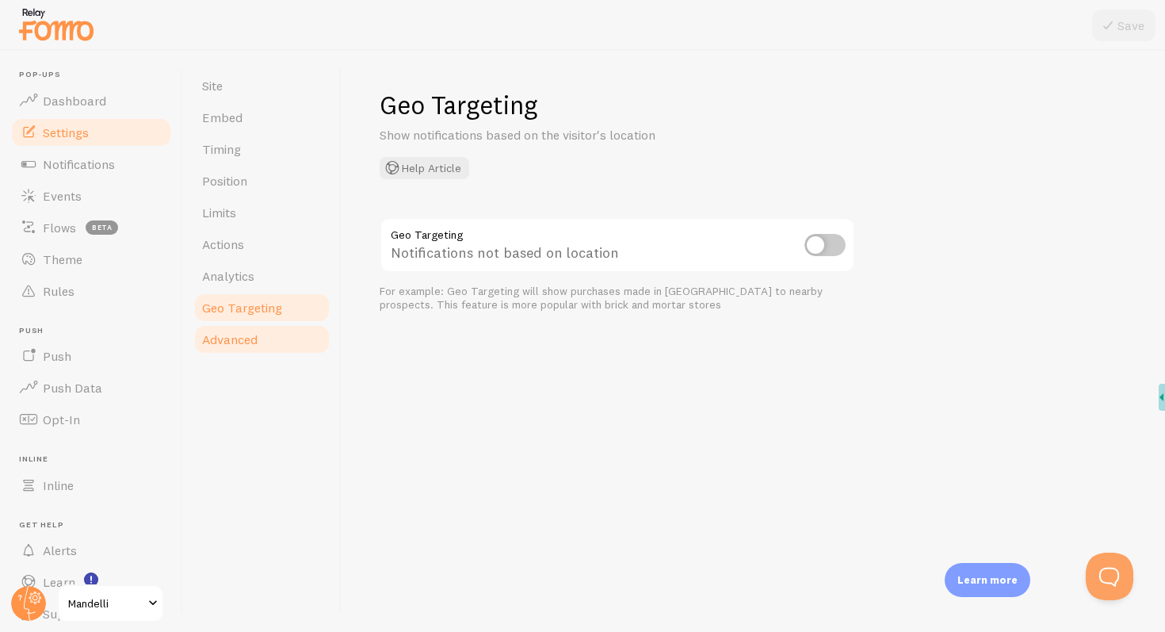
click at [269, 338] on link "Advanced" at bounding box center [262, 339] width 139 height 32
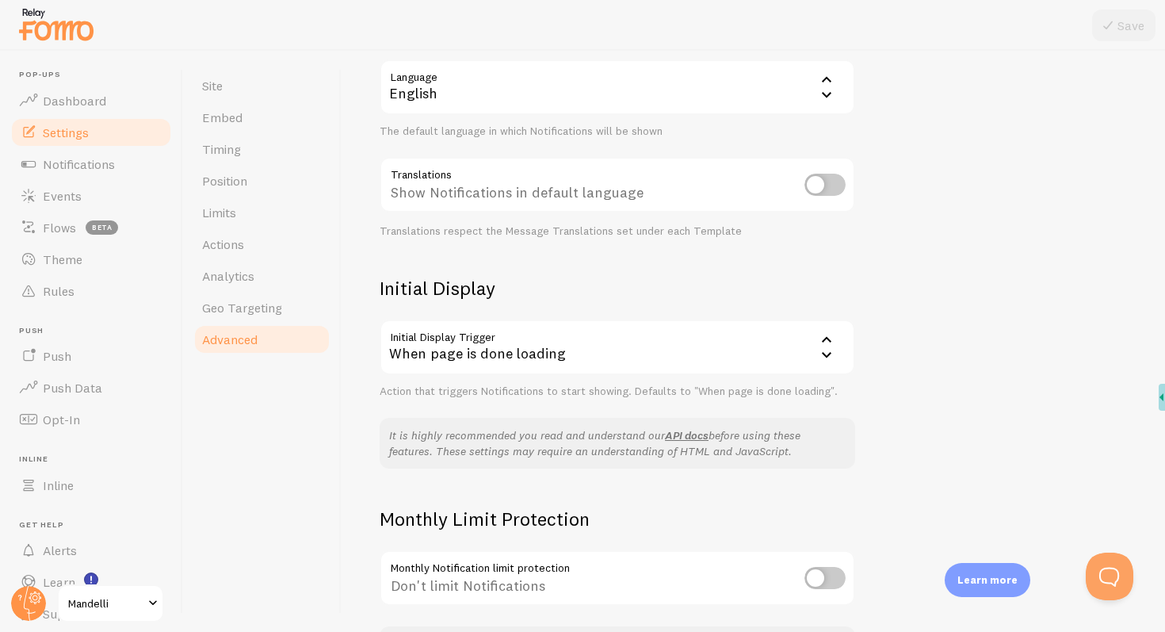
scroll to position [173, 0]
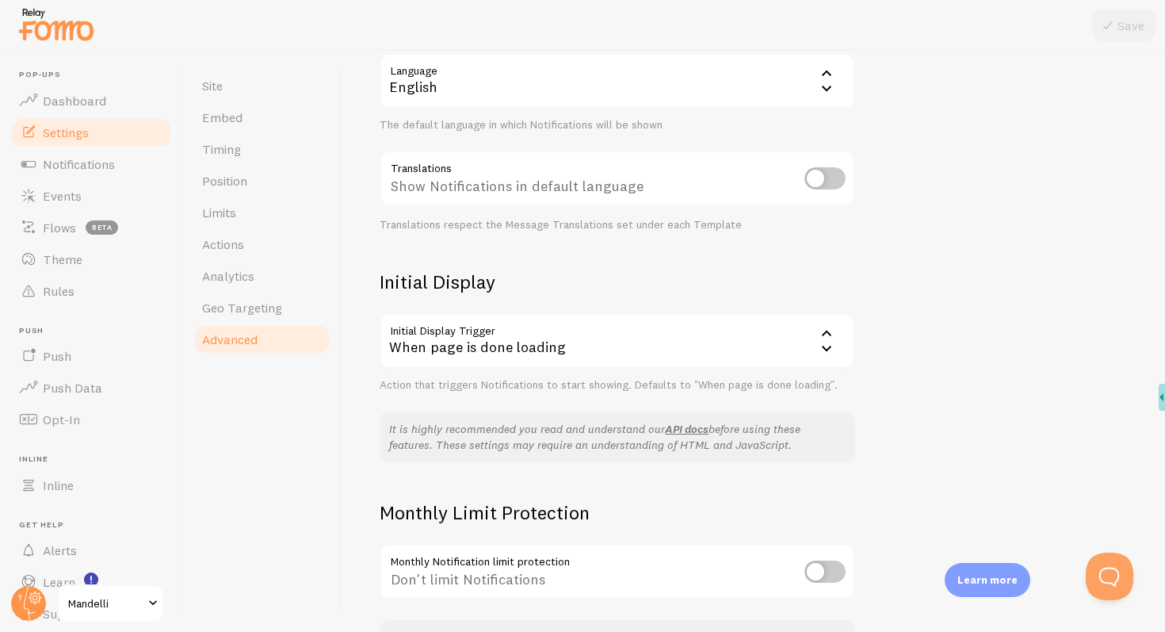
click at [530, 359] on div "When page is done loading" at bounding box center [618, 340] width 476 height 55
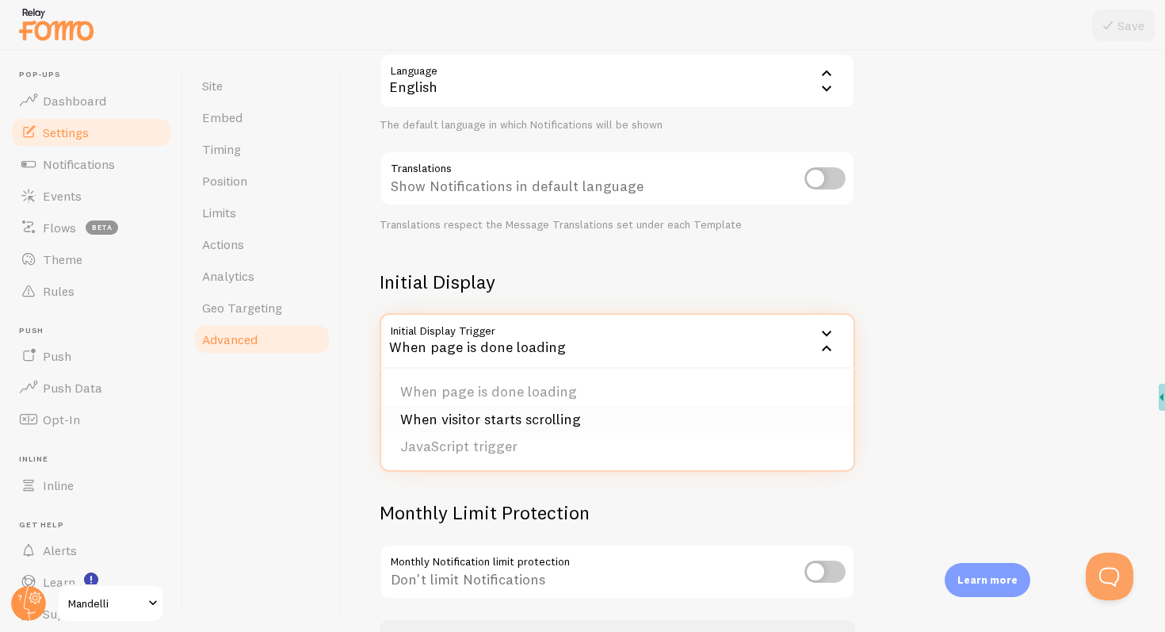
click at [575, 419] on li "When visitor starts scrolling" at bounding box center [617, 420] width 472 height 28
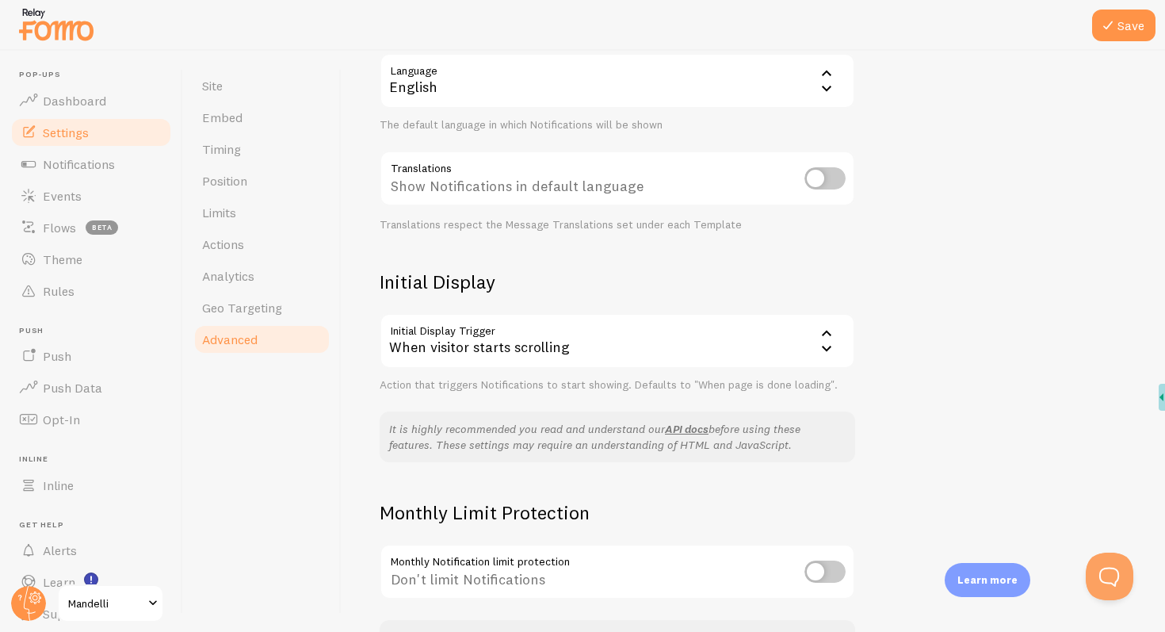
click at [590, 350] on div "When visitor starts scrolling" at bounding box center [618, 340] width 476 height 55
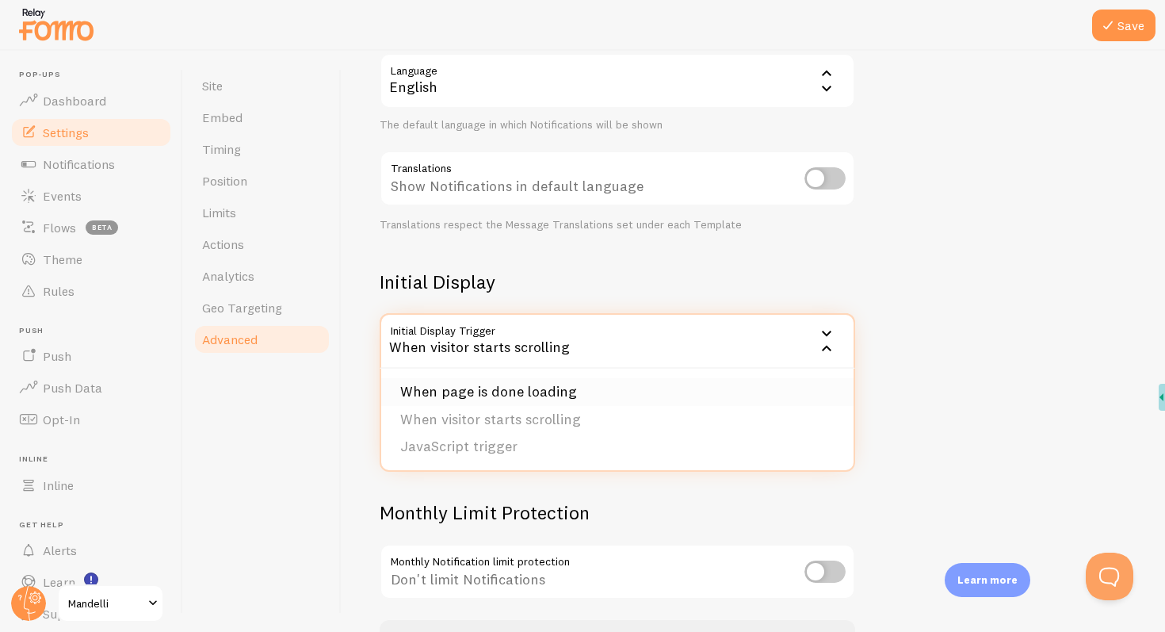
click at [530, 399] on li "When page is done loading" at bounding box center [617, 392] width 472 height 28
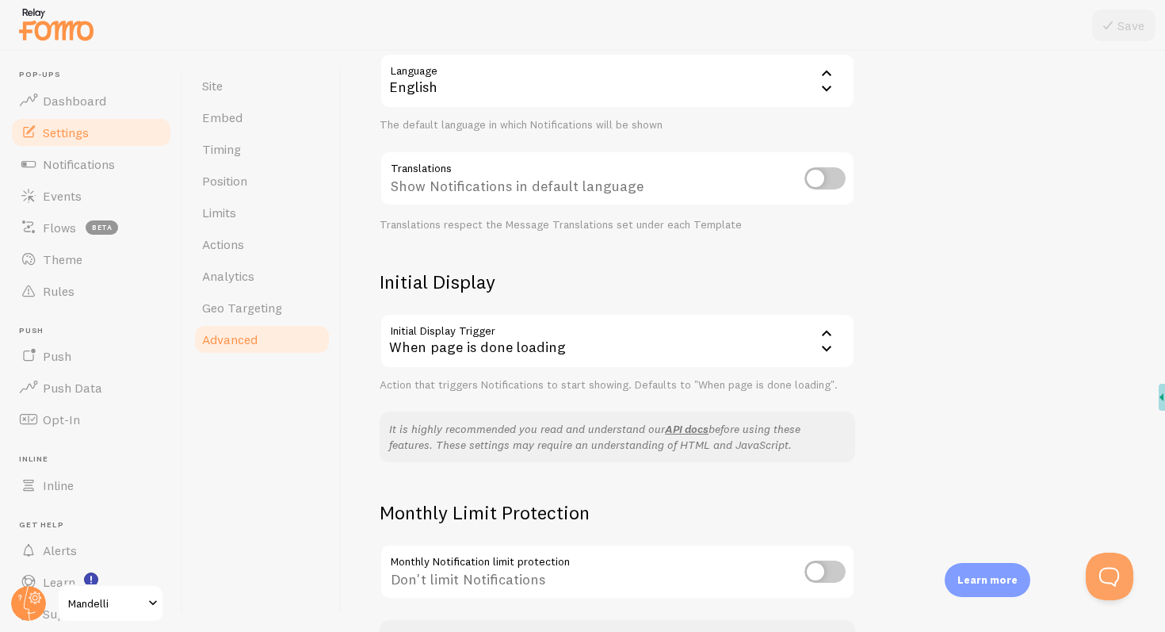
click at [580, 335] on div "When page is done loading" at bounding box center [618, 340] width 476 height 55
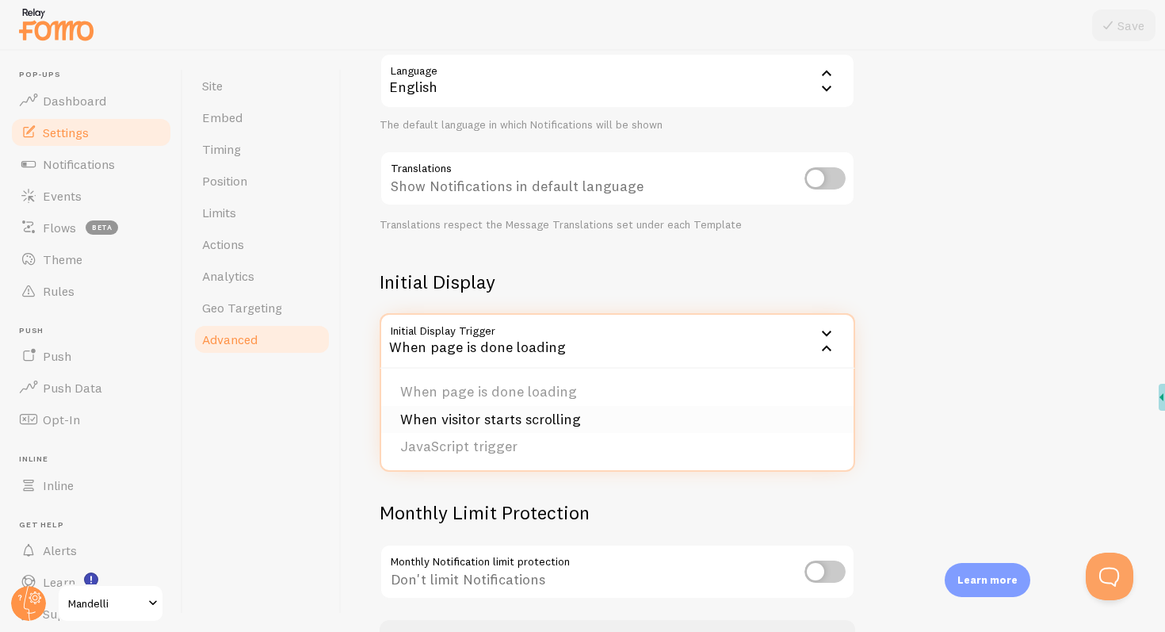
click at [530, 411] on li "When visitor starts scrolling" at bounding box center [617, 420] width 472 height 28
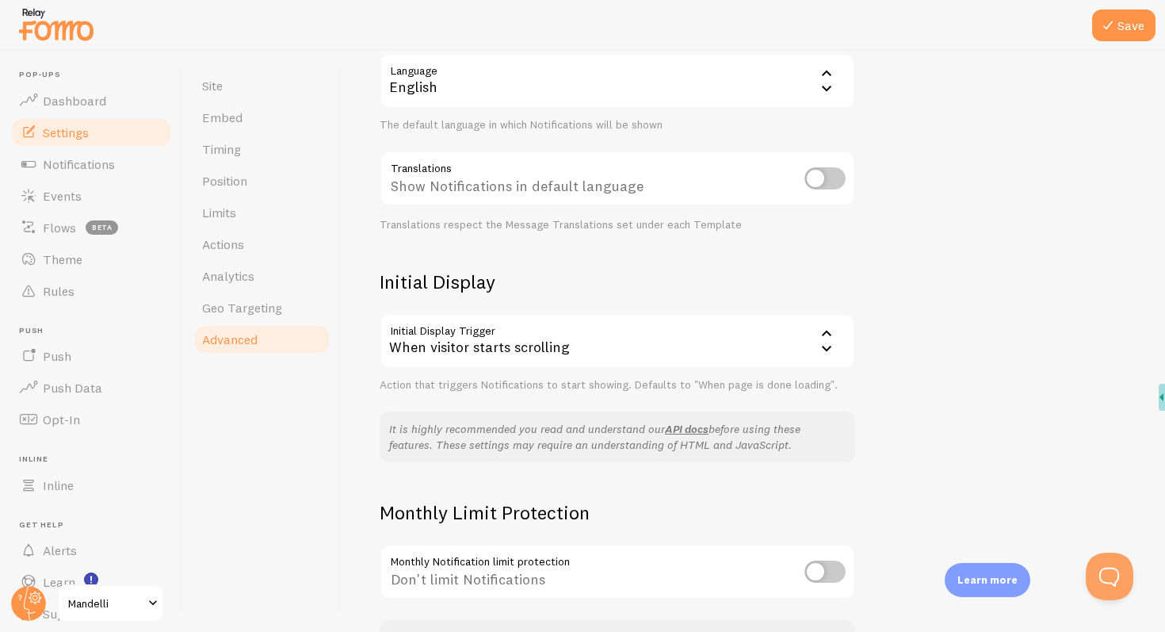
click at [580, 360] on div "When visitor starts scrolling" at bounding box center [618, 340] width 476 height 55
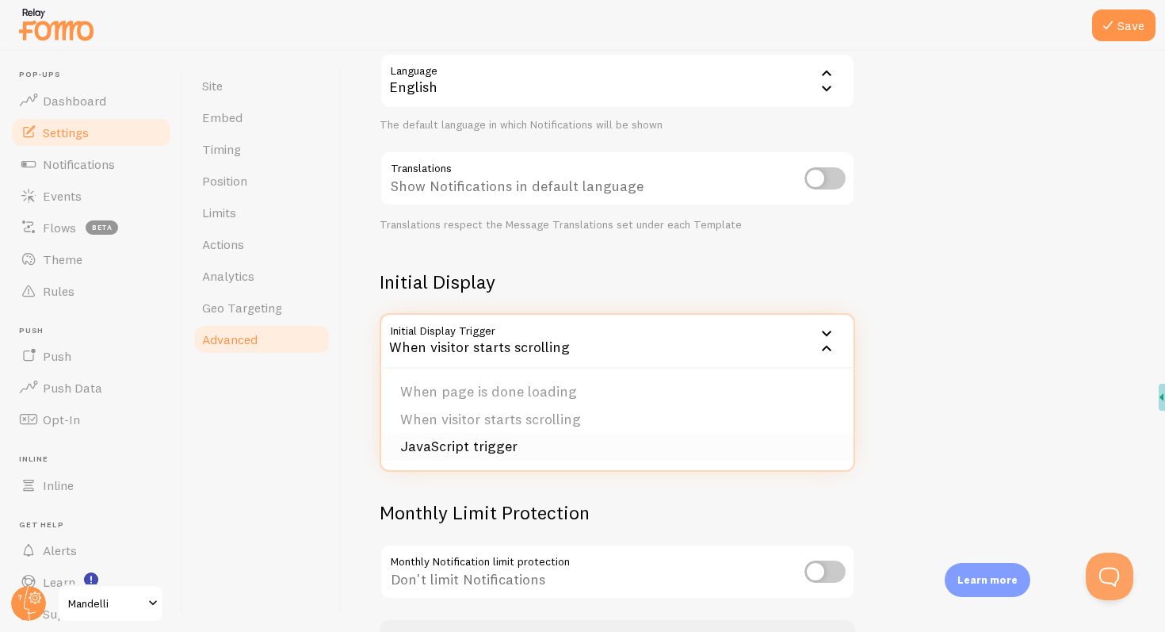
click at [489, 454] on li "JavaScript trigger" at bounding box center [617, 447] width 472 height 28
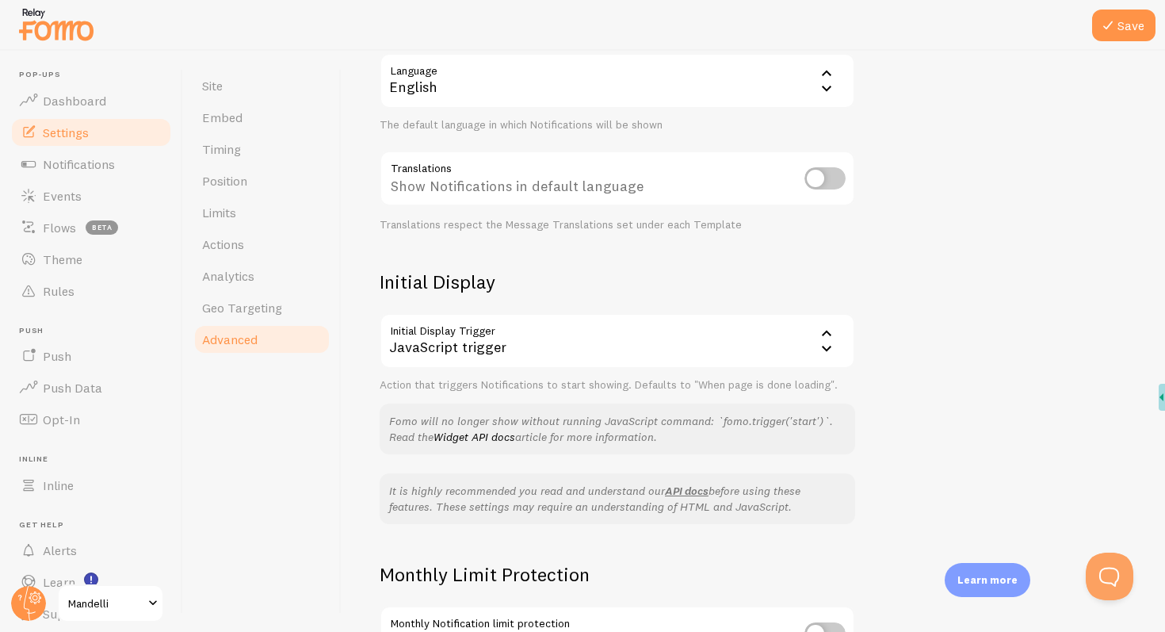
click at [531, 352] on div "JavaScript trigger" at bounding box center [618, 340] width 476 height 55
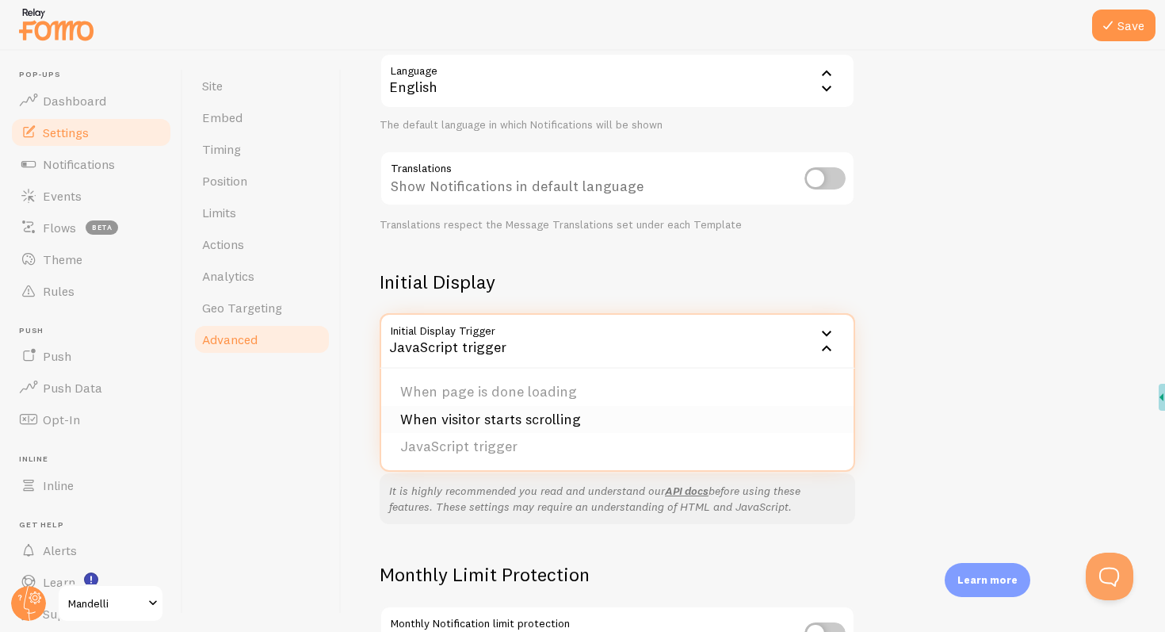
click at [491, 415] on li "When visitor starts scrolling" at bounding box center [617, 420] width 472 height 28
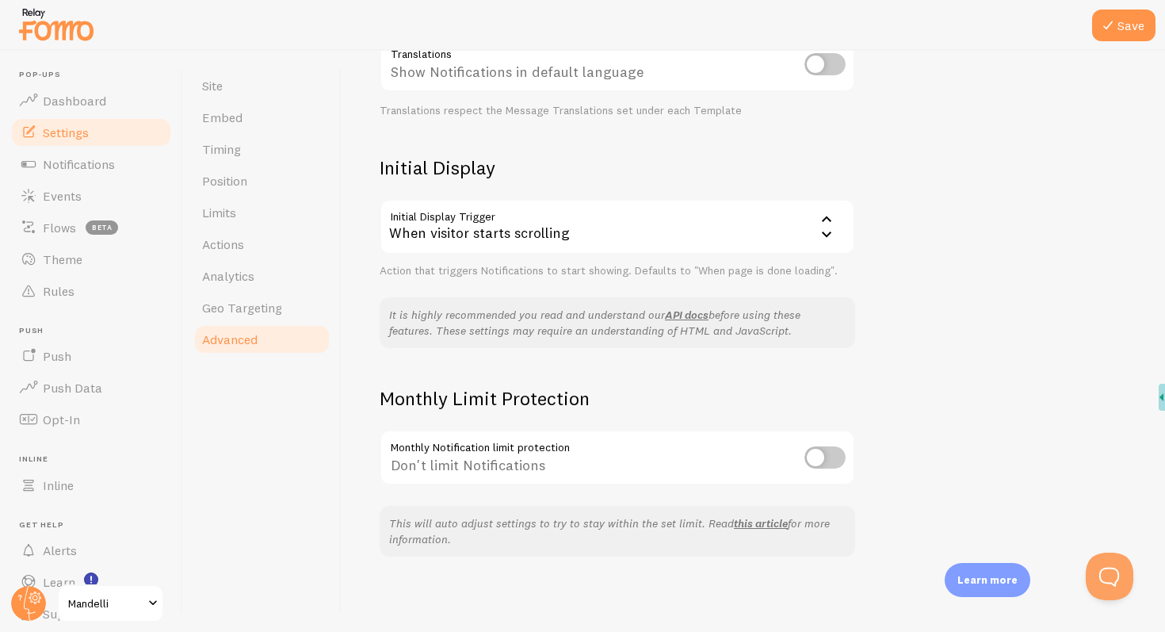
scroll to position [0, 0]
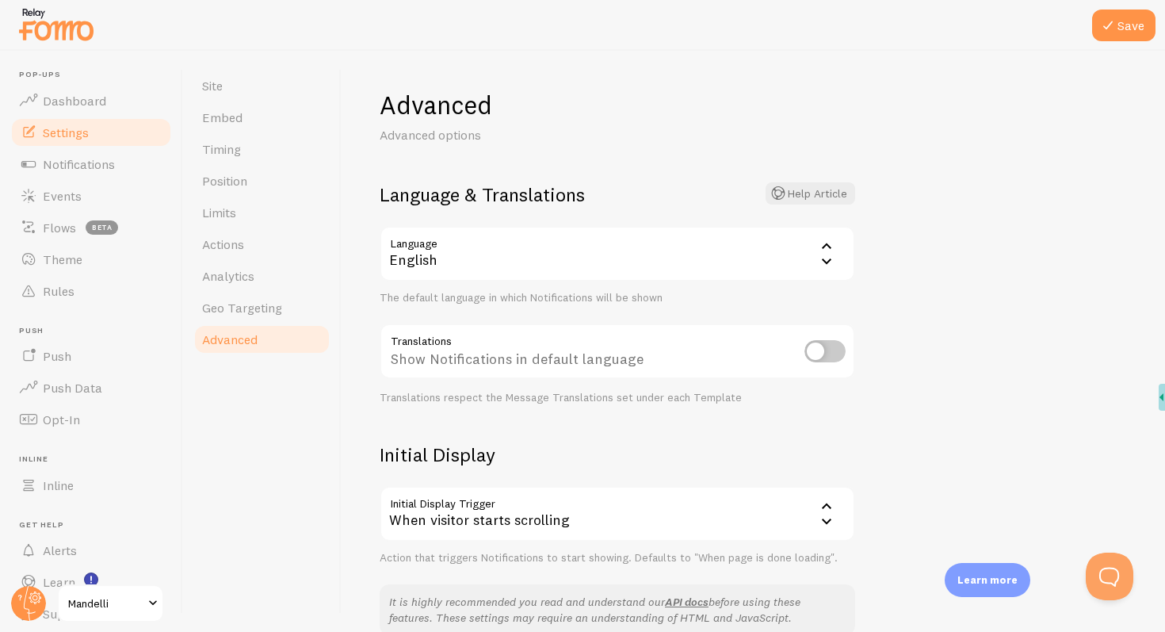
click at [535, 252] on div "English" at bounding box center [618, 253] width 476 height 55
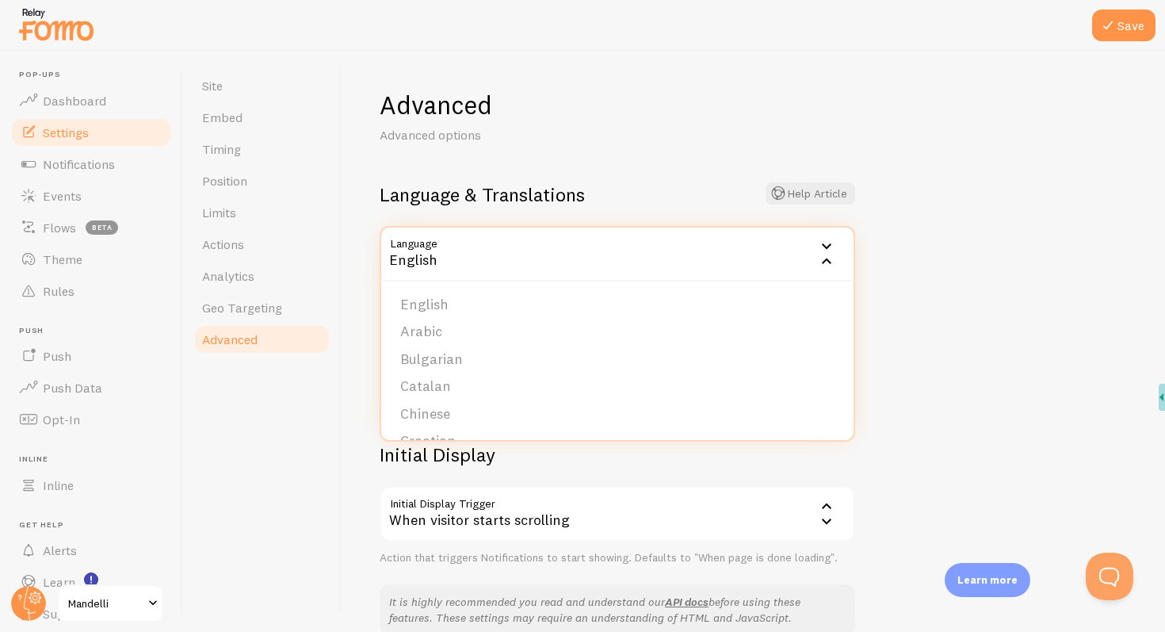
click at [942, 296] on div "Advanced Advanced options Language & Translations Help Article Language en Engl…" at bounding box center [753, 341] width 823 height 581
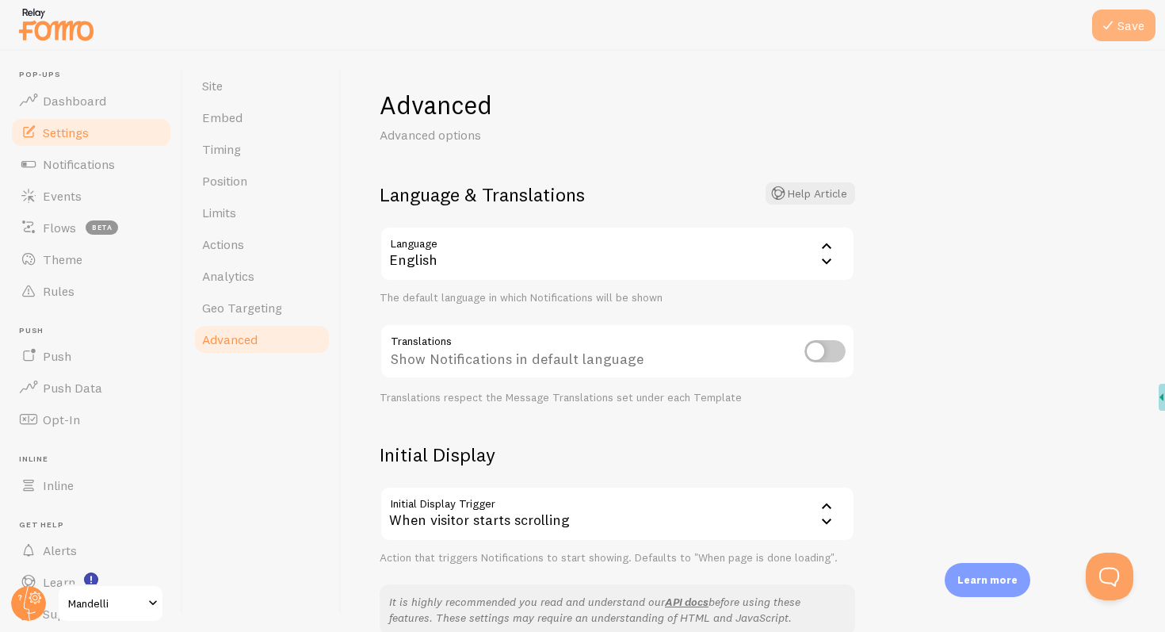
click at [1098, 17] on button "Save" at bounding box center [1123, 26] width 63 height 32
